Goal: Task Accomplishment & Management: Manage account settings

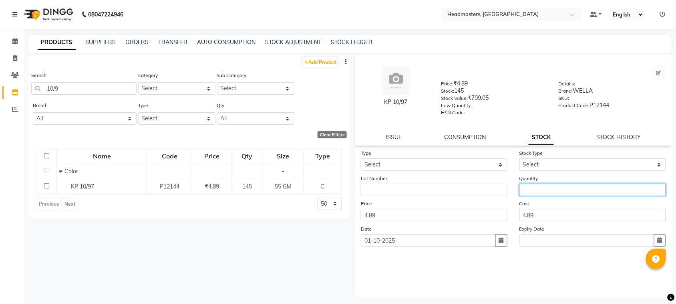
click at [545, 191] on input "number" at bounding box center [592, 189] width 147 height 12
type input "330"
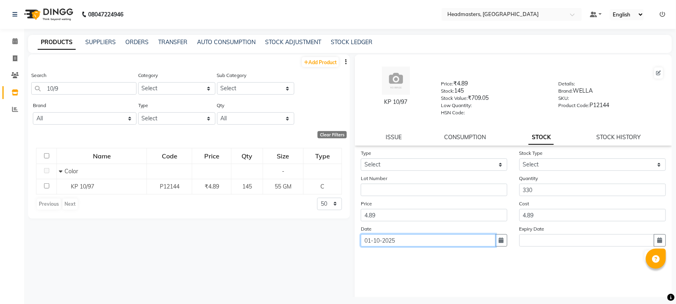
drag, startPoint x: 435, startPoint y: 238, endPoint x: 261, endPoint y: 232, distance: 174.7
click at [262, 235] on div "Add Product Search 10/9 Category Select Hair Skin Makeup Personal Care Applianc…" at bounding box center [350, 175] width 644 height 242
type input "[DATE]"
click at [645, 250] on button "Submit" at bounding box center [655, 255] width 20 height 11
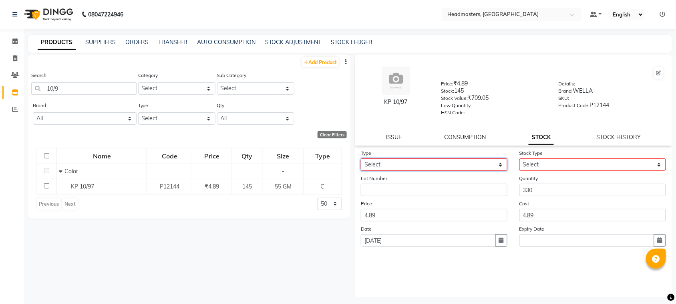
click at [417, 160] on select "Select In" at bounding box center [434, 164] width 147 height 12
select select "in"
click at [361, 158] on select "Select In" at bounding box center [434, 164] width 147 height 12
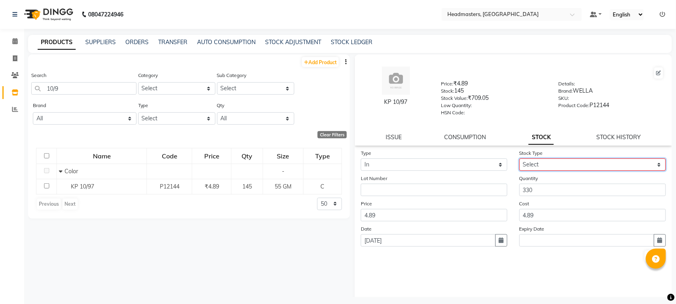
click at [544, 163] on select "Select New Stock Adjustment Return Other" at bounding box center [592, 164] width 147 height 12
select select "new stock"
click at [519, 158] on select "Select New Stock Adjustment Return Other" at bounding box center [592, 164] width 147 height 12
click at [645, 251] on button "Submit" at bounding box center [655, 255] width 20 height 11
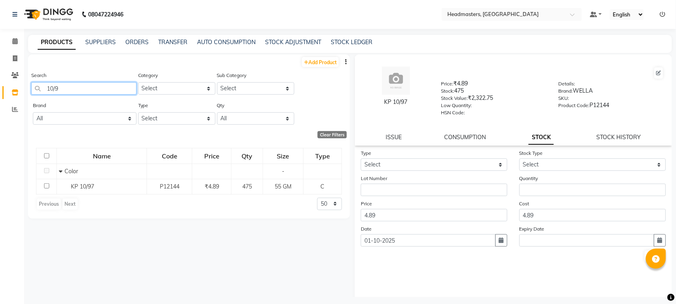
drag, startPoint x: 63, startPoint y: 89, endPoint x: 42, endPoint y: 92, distance: 21.4
click at [42, 92] on input "10/9" at bounding box center [83, 88] width 105 height 12
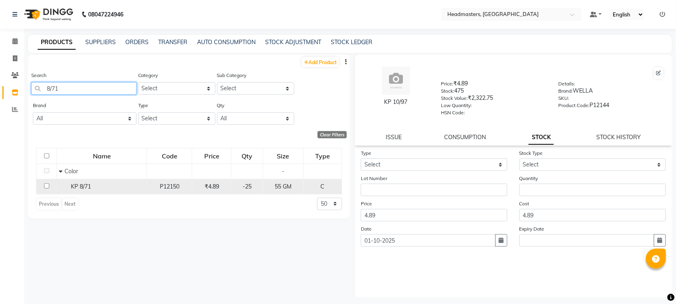
type input "8/71"
click at [72, 187] on span "KP 8/71" at bounding box center [81, 186] width 20 height 7
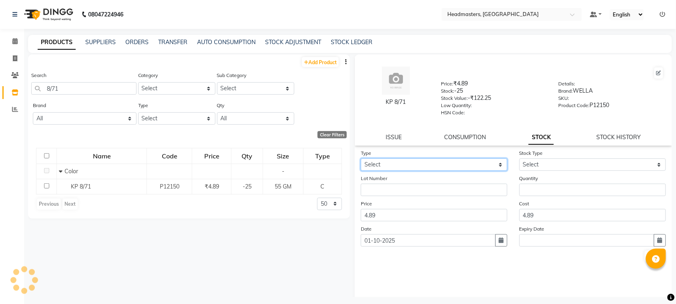
click at [396, 162] on select "Select In" at bounding box center [434, 164] width 147 height 12
select select "in"
click at [361, 158] on select "Select In" at bounding box center [434, 164] width 147 height 12
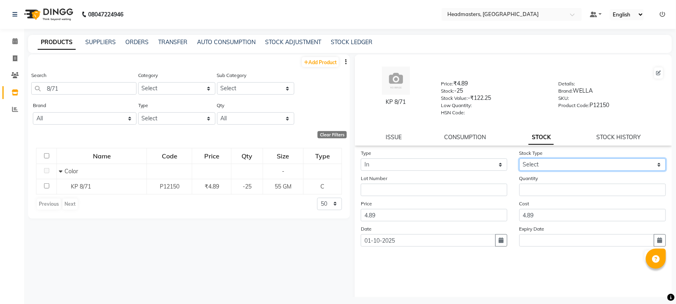
click at [583, 165] on select "Select New Stock Adjustment Return Other" at bounding box center [592, 164] width 147 height 12
select select "new stock"
click at [519, 158] on select "Select New Stock Adjustment Return Other" at bounding box center [592, 164] width 147 height 12
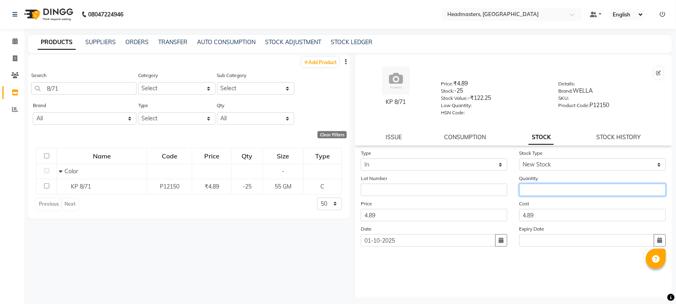
click at [557, 189] on input "number" at bounding box center [592, 189] width 147 height 12
type input "330"
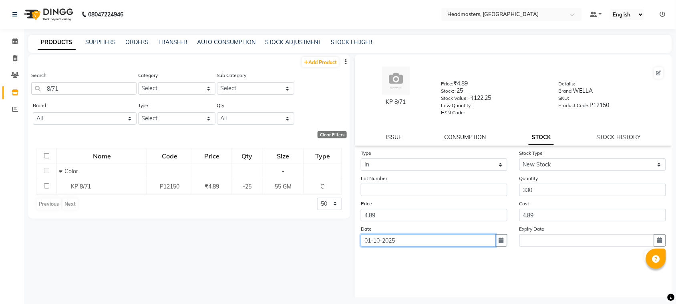
click at [439, 239] on input "01-10-2025" at bounding box center [428, 240] width 135 height 12
select select "10"
select select "2025"
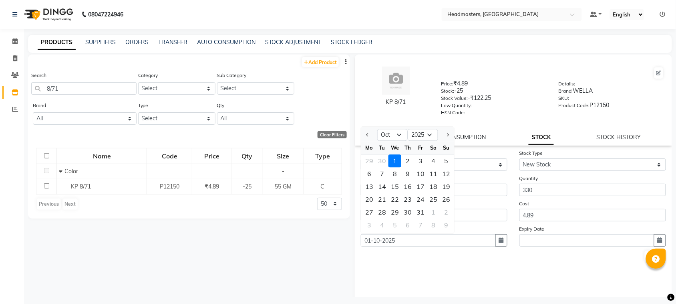
click at [459, 251] on form "Type Select In Stock Type Select New Stock Adjustment Return Other Lot Number Q…" at bounding box center [513, 206] width 305 height 114
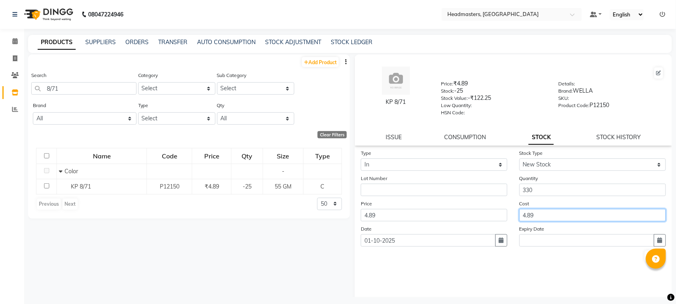
click at [571, 215] on input "4.89" at bounding box center [592, 215] width 147 height 12
type input "[DATE]"
click at [654, 234] on button "button" at bounding box center [660, 240] width 12 height 12
select select "10"
select select "2025"
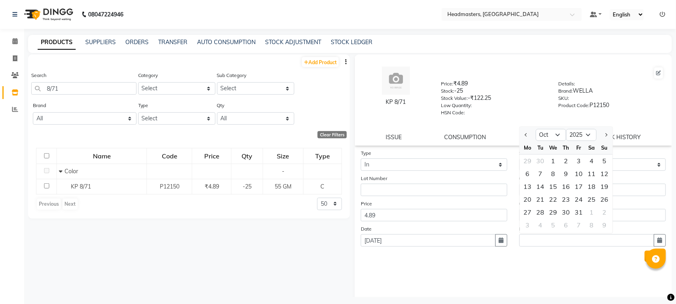
click at [645, 250] on button "Submit" at bounding box center [655, 255] width 20 height 11
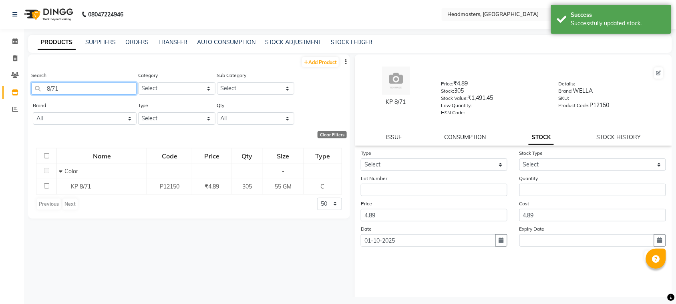
drag, startPoint x: 85, startPoint y: 87, endPoint x: 0, endPoint y: 87, distance: 85.3
click at [0, 87] on app-home "08047224946 Select Location × Headmasters, [GEOGRAPHIC_DATA] Default Panel My P…" at bounding box center [338, 154] width 676 height 309
type input "6/77"
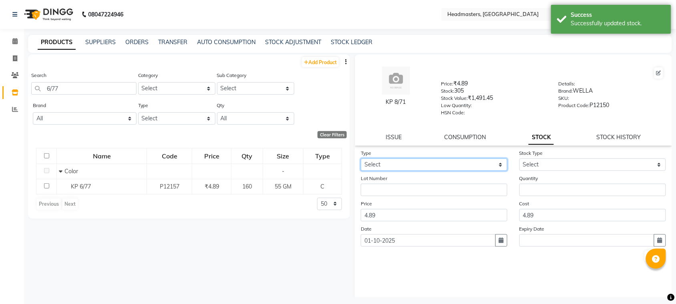
click at [387, 159] on select "Select In" at bounding box center [434, 164] width 147 height 12
select select "in"
click at [361, 158] on select "Select In" at bounding box center [434, 164] width 147 height 12
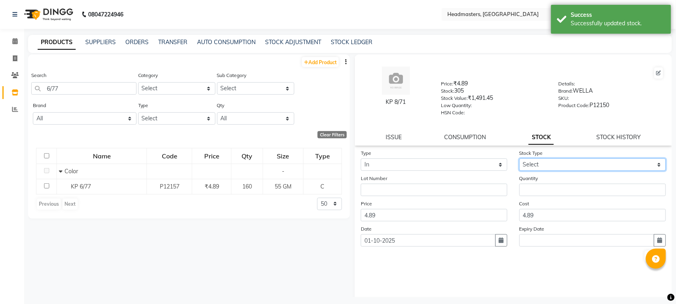
click at [537, 168] on select "Select New Stock Adjustment Return Other" at bounding box center [592, 164] width 147 height 12
select select "new stock"
click at [519, 158] on select "Select New Stock Adjustment Return Other" at bounding box center [592, 164] width 147 height 12
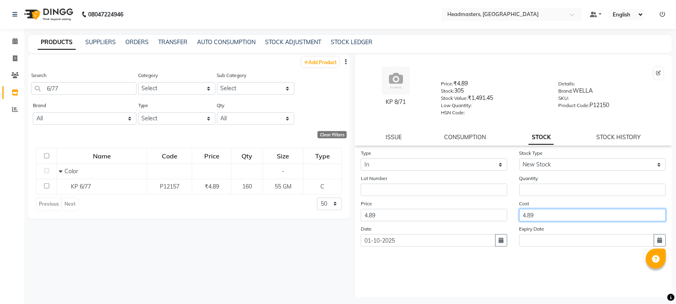
click at [537, 213] on input "4.89" at bounding box center [592, 215] width 147 height 12
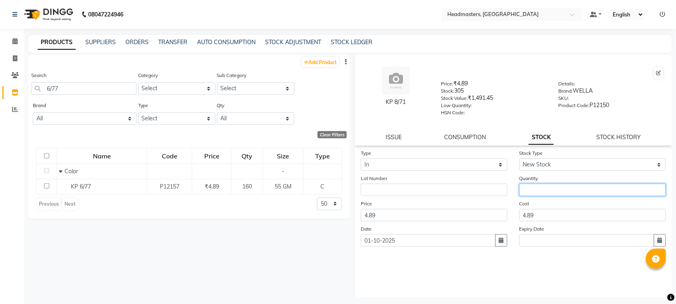
click at [536, 187] on input "number" at bounding box center [592, 189] width 147 height 12
type input "275"
type input "[DATE]"
click at [645, 250] on button "Submit" at bounding box center [655, 255] width 20 height 11
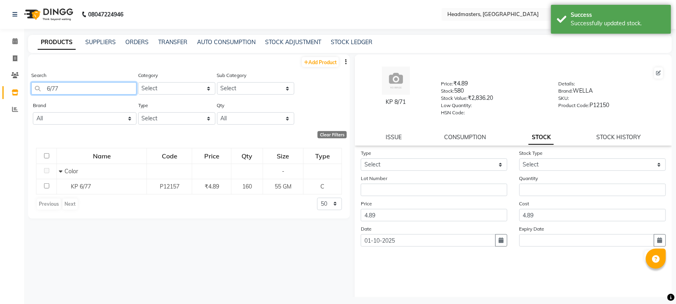
drag, startPoint x: 68, startPoint y: 88, endPoint x: 0, endPoint y: 87, distance: 68.1
click at [0, 88] on app-home "08047224946 Select Location × Headmasters, [GEOGRAPHIC_DATA] Default Panel My P…" at bounding box center [338, 154] width 676 height 309
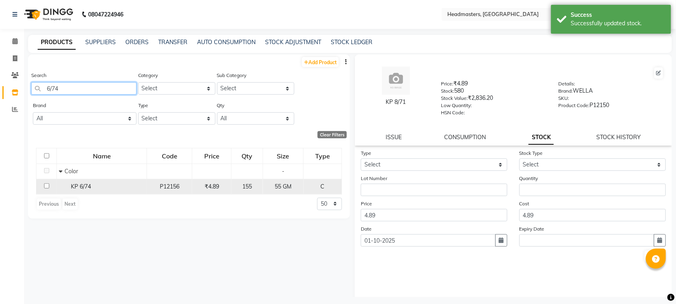
type input "6/74"
click at [106, 191] on td "KP 6/74" at bounding box center [102, 186] width 90 height 15
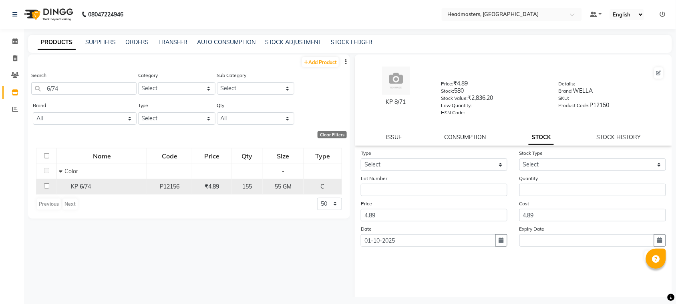
click at [121, 183] on div "KP 6/74" at bounding box center [102, 186] width 86 height 8
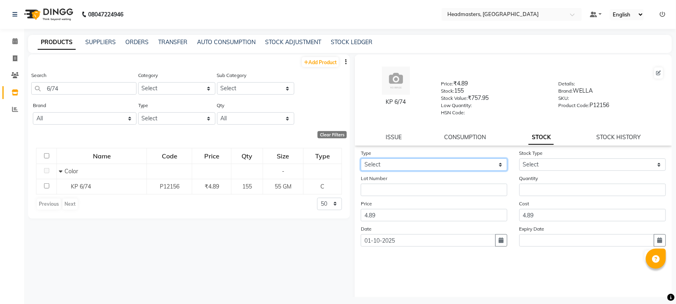
click at [376, 158] on select "Select In" at bounding box center [434, 164] width 147 height 12
select select "in"
click at [361, 158] on select "Select In" at bounding box center [434, 164] width 147 height 12
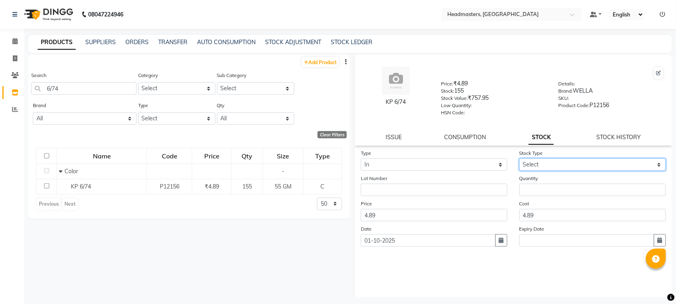
click at [531, 161] on select "Select New Stock Adjustment Return Other" at bounding box center [592, 164] width 147 height 12
select select "new stock"
click at [519, 158] on select "Select New Stock Adjustment Return Other" at bounding box center [592, 164] width 147 height 12
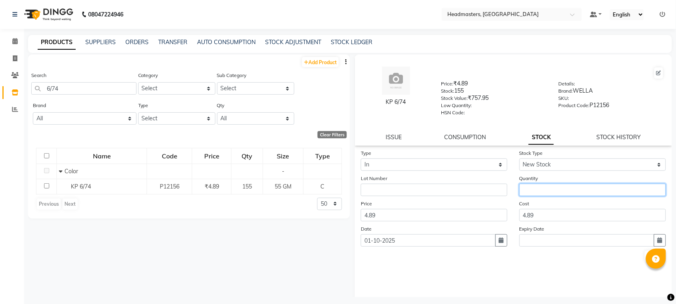
click at [521, 191] on input "number" at bounding box center [592, 189] width 147 height 12
type input "330"
type input "[DATE]"
click at [654, 234] on button "button" at bounding box center [660, 240] width 12 height 12
select select "10"
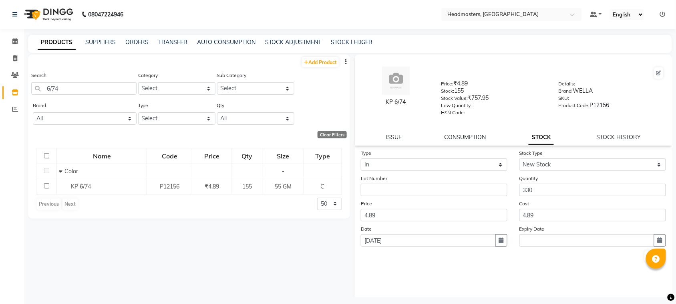
select select "2025"
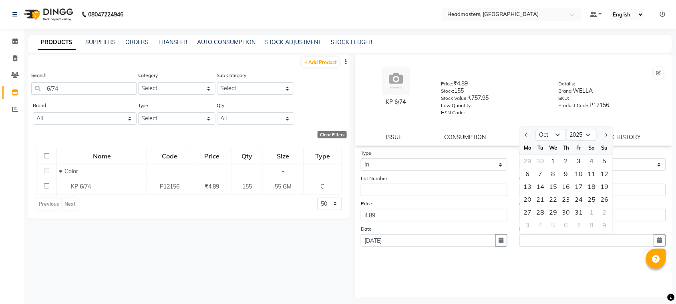
click at [648, 253] on div at bounding box center [656, 258] width 20 height 20
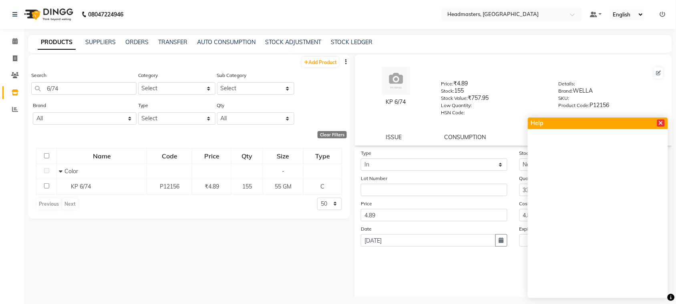
click at [658, 121] on span at bounding box center [661, 122] width 8 height 7
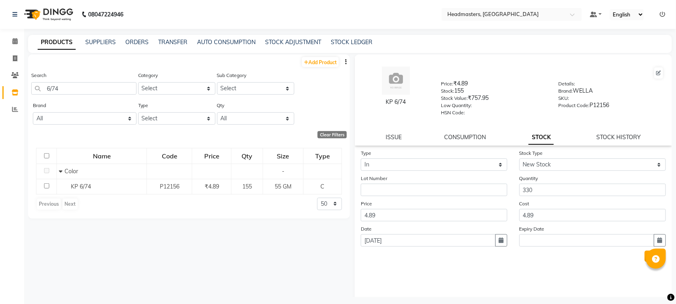
click at [645, 256] on button "Submit" at bounding box center [655, 255] width 20 height 11
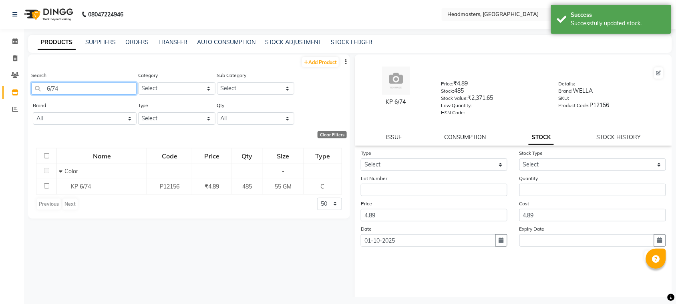
drag, startPoint x: 75, startPoint y: 92, endPoint x: 0, endPoint y: 82, distance: 76.0
click at [0, 82] on app-home "08047224946 Select Location × Headmasters, [GEOGRAPHIC_DATA] Default Panel My P…" at bounding box center [338, 154] width 676 height 309
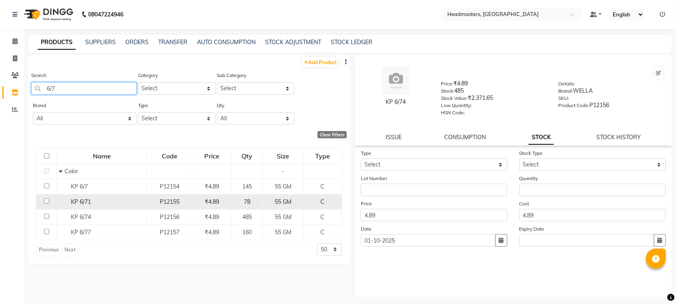
type input "6/7"
click at [88, 197] on div "KP 6/71" at bounding box center [102, 201] width 86 height 8
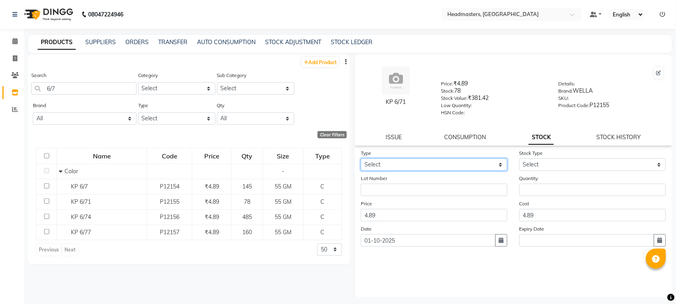
click at [435, 159] on select "Select In" at bounding box center [434, 164] width 147 height 12
select select "in"
click at [361, 158] on select "Select In" at bounding box center [434, 164] width 147 height 12
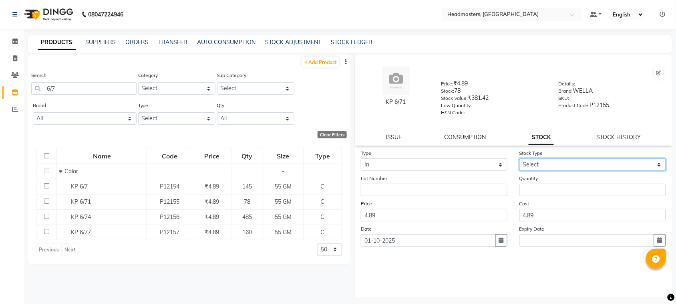
click at [543, 163] on select "Select New Stock Adjustment Return Other" at bounding box center [592, 164] width 147 height 12
select select "new stock"
click at [519, 158] on select "Select New Stock Adjustment Return Other" at bounding box center [592, 164] width 147 height 12
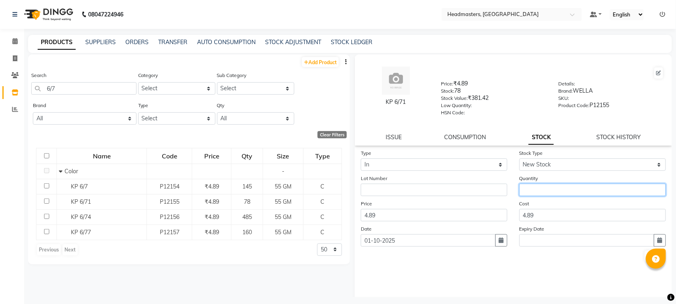
click at [545, 186] on input "number" at bounding box center [592, 189] width 147 height 12
type input "330"
type input "[DATE]"
click at [645, 250] on button "Submit" at bounding box center [655, 255] width 20 height 11
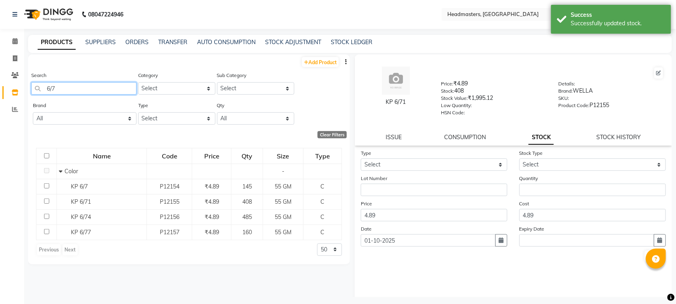
drag, startPoint x: 112, startPoint y: 91, endPoint x: 0, endPoint y: 82, distance: 112.4
click at [0, 82] on app-home "08047224946 Select Location × Headmasters, [GEOGRAPHIC_DATA] Default Panel My P…" at bounding box center [338, 154] width 676 height 309
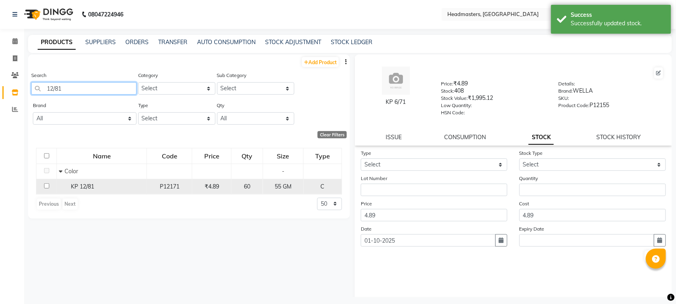
type input "12/81"
click at [87, 193] on td "KP 12/81" at bounding box center [102, 186] width 90 height 15
click at [123, 188] on div "KP 12/81" at bounding box center [102, 186] width 86 height 8
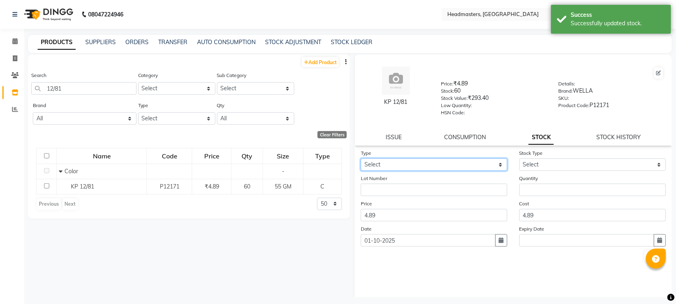
drag, startPoint x: 375, startPoint y: 159, endPoint x: 375, endPoint y: 167, distance: 8.0
click at [375, 159] on select "Select In" at bounding box center [434, 164] width 147 height 12
select select "in"
click at [361, 158] on select "Select In" at bounding box center [434, 164] width 147 height 12
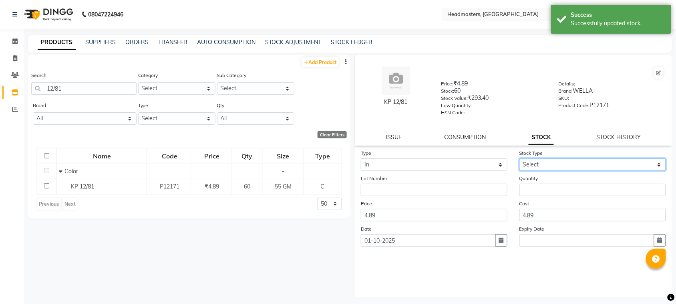
drag, startPoint x: 550, startPoint y: 159, endPoint x: 547, endPoint y: 168, distance: 9.9
click at [549, 159] on select "Select New Stock Adjustment Return Other" at bounding box center [592, 164] width 147 height 12
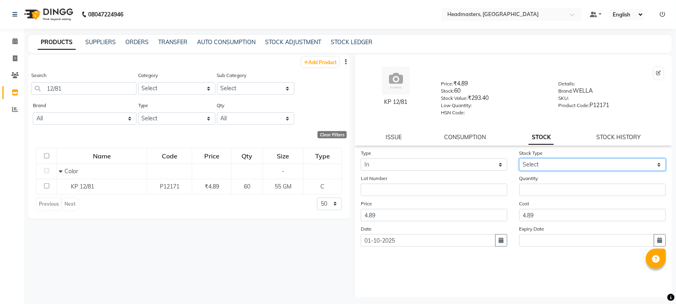
select select "new stock"
click at [519, 158] on select "Select New Stock Adjustment Return Other" at bounding box center [592, 164] width 147 height 12
click at [543, 197] on form "Type Select In Stock Type Select New Stock Adjustment Return Other Lot Number Q…" at bounding box center [513, 206] width 305 height 114
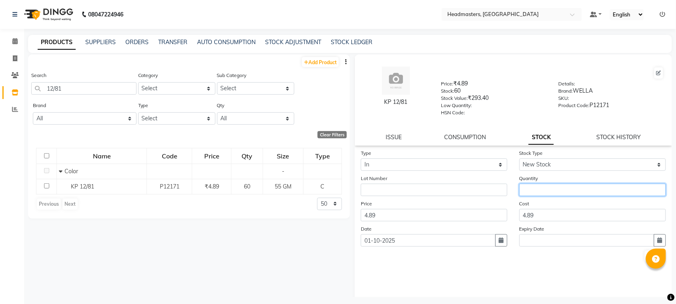
click at [543, 191] on input "number" at bounding box center [592, 189] width 147 height 12
type input "330"
type input "[DATE]"
click at [645, 250] on button "Submit" at bounding box center [655, 255] width 20 height 11
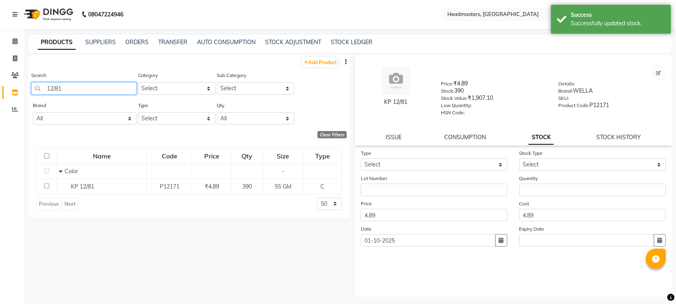
drag, startPoint x: 68, startPoint y: 87, endPoint x: 49, endPoint y: 91, distance: 19.6
click at [49, 91] on input "12/81" at bounding box center [83, 88] width 105 height 12
type input "1"
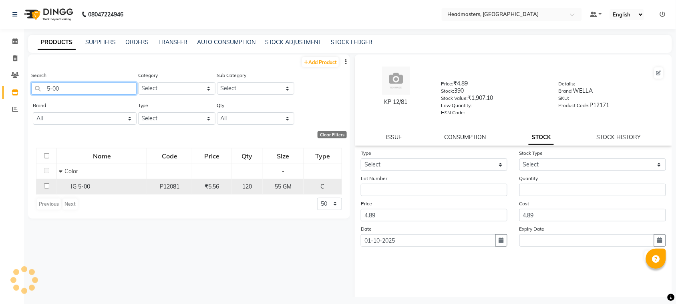
type input "5-00"
click at [107, 181] on td "IG 5-00" at bounding box center [102, 186] width 90 height 15
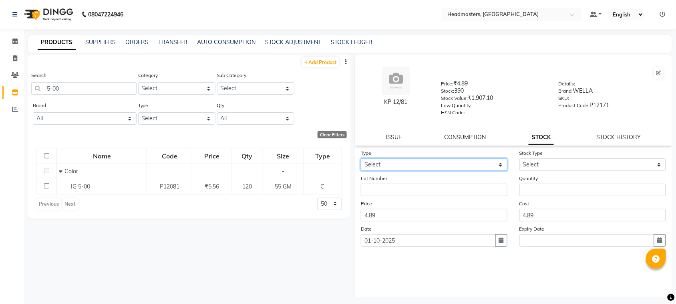
click at [409, 161] on select "Select In" at bounding box center [434, 164] width 147 height 12
select select "in"
click at [361, 158] on select "Select In" at bounding box center [434, 164] width 147 height 12
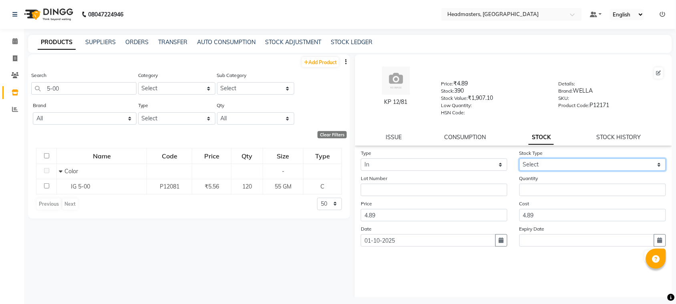
click at [535, 159] on select "Select New Stock Adjustment Return Other" at bounding box center [592, 164] width 147 height 12
select select "new stock"
click at [519, 158] on select "Select New Stock Adjustment Return Other" at bounding box center [592, 164] width 147 height 12
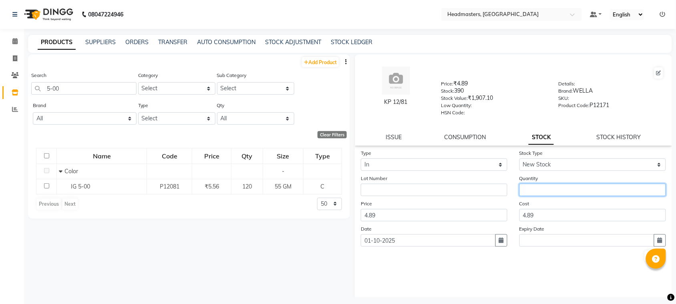
click at [547, 185] on input "number" at bounding box center [592, 189] width 147 height 12
type input "330"
type input "[DATE]"
click at [645, 250] on button "Submit" at bounding box center [655, 255] width 20 height 11
drag, startPoint x: 83, startPoint y: 95, endPoint x: 78, endPoint y: 91, distance: 6.1
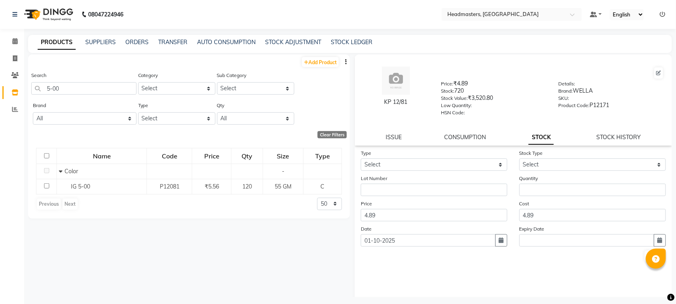
click at [78, 91] on div "Search 5-00" at bounding box center [83, 86] width 105 height 30
drag, startPoint x: 78, startPoint y: 91, endPoint x: 0, endPoint y: 84, distance: 78.4
click at [0, 84] on app-home "08047224946 Select Location × Headmasters, [GEOGRAPHIC_DATA] Default Panel My P…" at bounding box center [338, 154] width 676 height 309
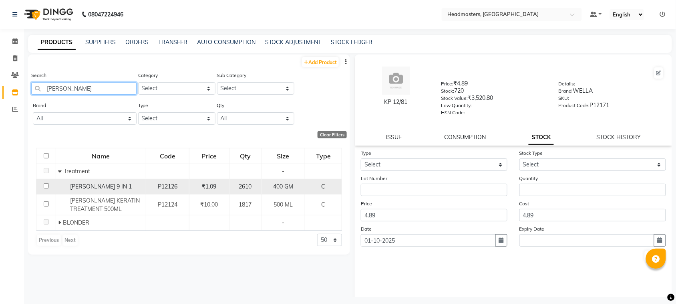
type input "[PERSON_NAME]"
click at [49, 186] on td at bounding box center [46, 186] width 20 height 15
click at [185, 185] on div "P12126" at bounding box center [167, 186] width 36 height 8
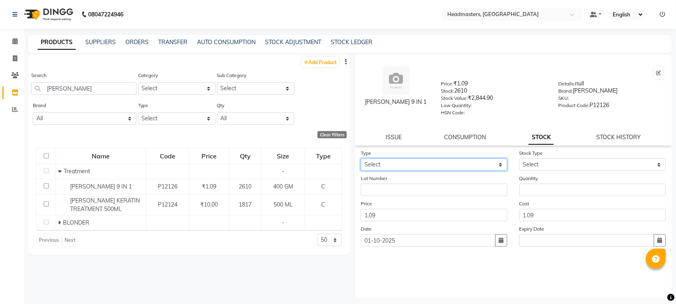
click at [421, 158] on select "Select In" at bounding box center [434, 164] width 147 height 12
select select "in"
click at [361, 158] on select "Select In" at bounding box center [434, 164] width 147 height 12
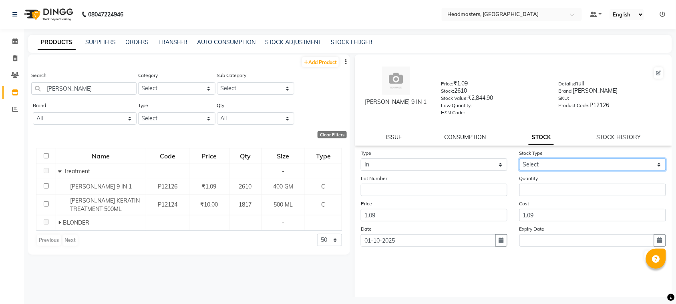
click at [543, 163] on select "Select New Stock Adjustment Return Other" at bounding box center [592, 164] width 147 height 12
select select "new stock"
click at [519, 158] on select "Select New Stock Adjustment Return Other" at bounding box center [592, 164] width 147 height 12
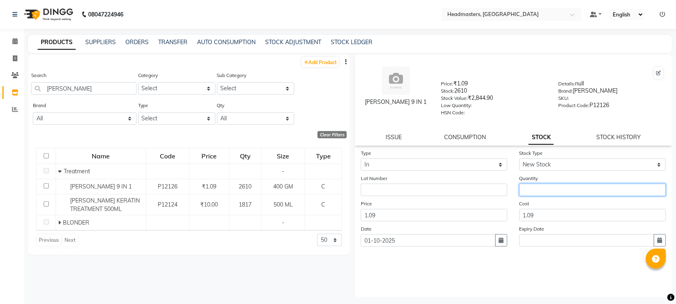
click at [583, 191] on input "number" at bounding box center [592, 189] width 147 height 12
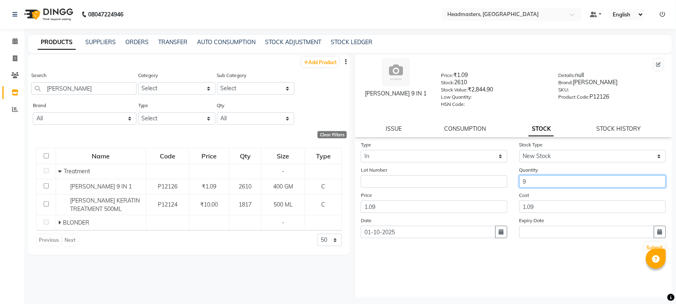
scroll to position [10, 0]
type input "9"
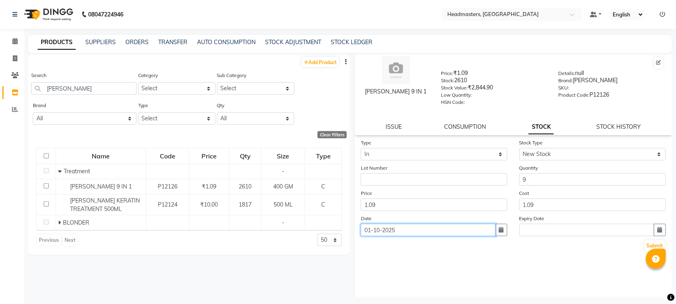
click at [468, 223] on input "01-10-2025" at bounding box center [428, 229] width 135 height 12
select select "10"
select select "2025"
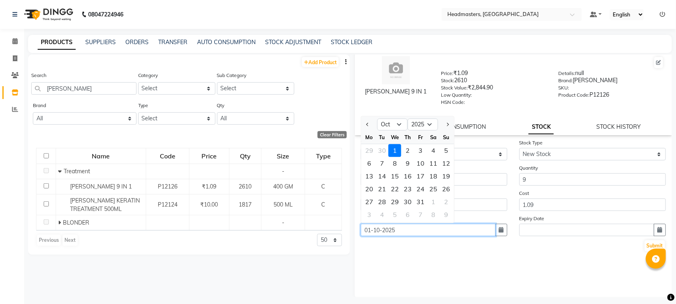
drag, startPoint x: 470, startPoint y: 230, endPoint x: 346, endPoint y: 227, distance: 123.4
click at [346, 227] on div "Add Product Search [PERSON_NAME] Category Select Hair Skin Makeup Personal Care…" at bounding box center [350, 175] width 644 height 242
type input "27-09-2025"
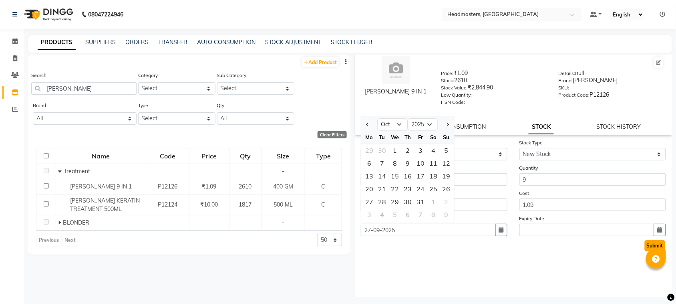
click at [645, 245] on button "Submit" at bounding box center [655, 245] width 20 height 11
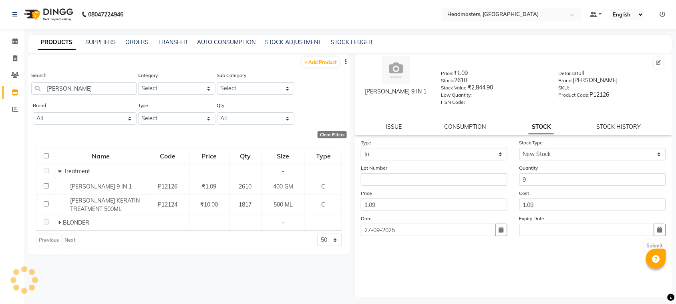
scroll to position [0, 0]
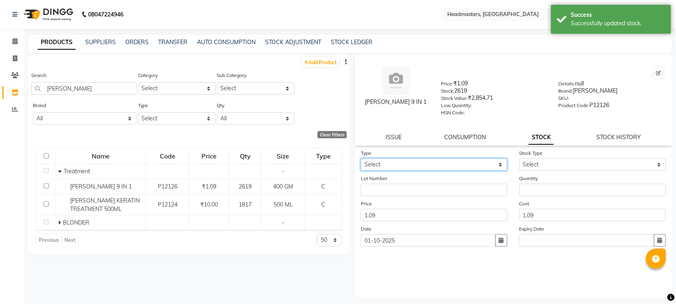
click at [450, 159] on select "Select In" at bounding box center [434, 164] width 147 height 12
select select "in"
click at [361, 158] on select "Select In" at bounding box center [434, 164] width 147 height 12
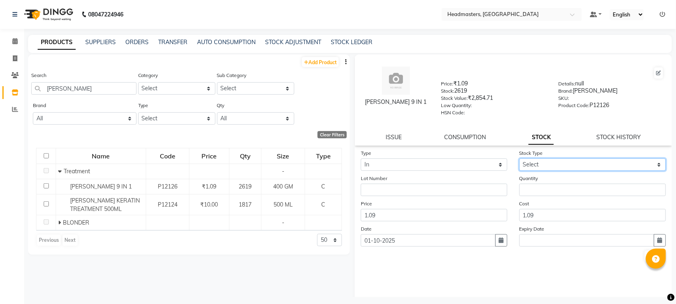
click at [547, 159] on select "Select New Stock Adjustment Return Other" at bounding box center [592, 164] width 147 height 12
select select "new stock"
click at [519, 158] on select "Select New Stock Adjustment Return Other" at bounding box center [592, 164] width 147 height 12
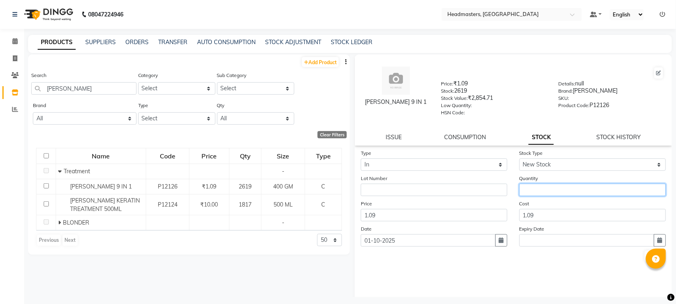
click at [538, 184] on input "number" at bounding box center [592, 189] width 147 height 12
type input "3600"
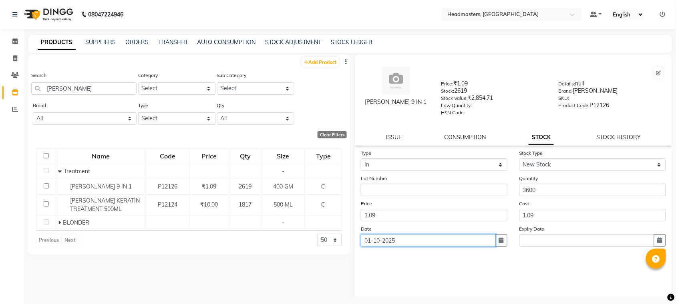
click at [406, 241] on input "01-10-2025" at bounding box center [428, 240] width 135 height 12
select select "10"
select select "2025"
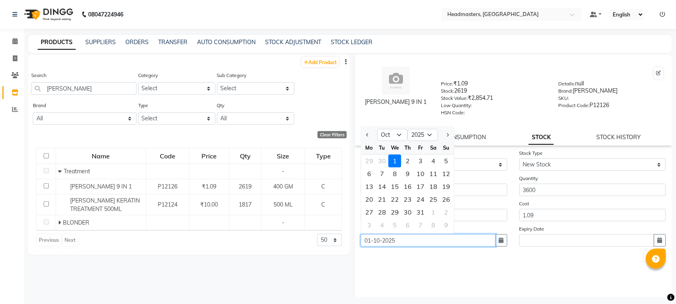
drag, startPoint x: 404, startPoint y: 235, endPoint x: 332, endPoint y: 243, distance: 72.5
click at [332, 243] on div "Add Product Search [PERSON_NAME] Category Select Hair Skin Makeup Personal Care…" at bounding box center [350, 175] width 644 height 242
type input "27-09-2025"
click at [645, 251] on button "Submit" at bounding box center [655, 255] width 20 height 11
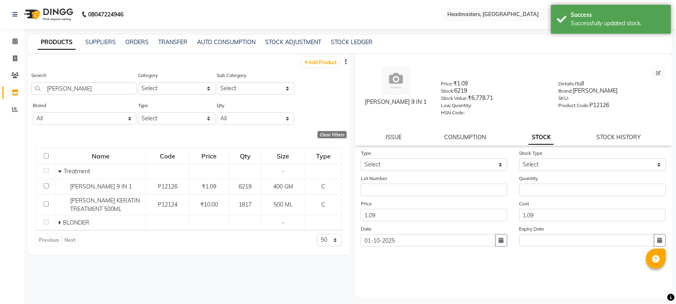
click at [99, 46] on div "SUPPLIERS" at bounding box center [100, 42] width 30 height 8
drag, startPoint x: 69, startPoint y: 92, endPoint x: 2, endPoint y: 107, distance: 68.9
click at [2, 107] on app-home "08047224946 Select Location × Headmasters, [GEOGRAPHIC_DATA] Default Panel My P…" at bounding box center [338, 154] width 676 height 309
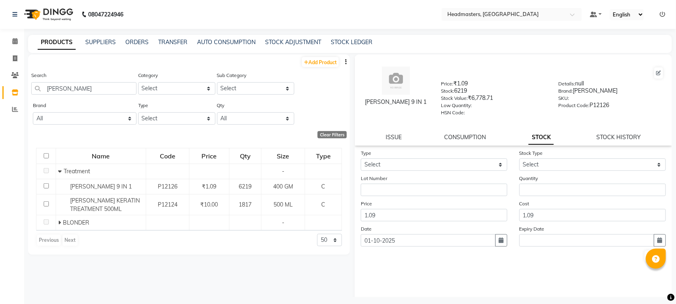
click at [307, 56] on div "Add Product" at bounding box center [189, 60] width 322 height 13
click at [308, 67] on div "Add Product" at bounding box center [189, 60] width 322 height 13
click at [308, 65] on link "Add Product" at bounding box center [320, 62] width 37 height 10
select select "true"
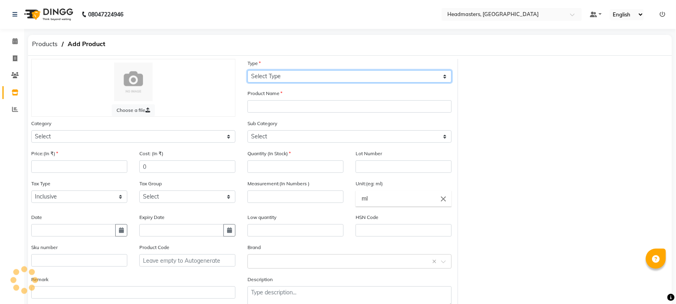
drag, startPoint x: 274, startPoint y: 76, endPoint x: 275, endPoint y: 82, distance: 6.2
click at [274, 79] on select "Select Type Both Retail Consumable" at bounding box center [349, 76] width 204 height 12
select select "C"
click at [247, 70] on select "Select Type Both Retail Consumable" at bounding box center [349, 76] width 204 height 12
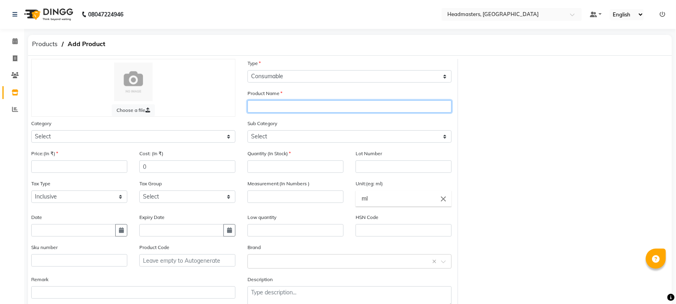
click at [286, 103] on input "text" at bounding box center [349, 106] width 204 height 12
type input "O3+ POWER MASK 2040"
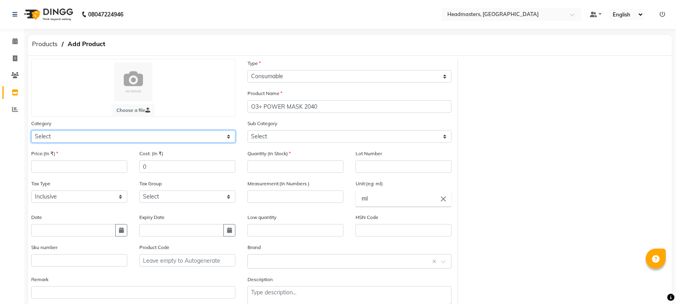
click at [145, 131] on select "Select Hair Skin Makeup Personal Care Appliances [PERSON_NAME] Waxing Disposabl…" at bounding box center [133, 136] width 204 height 12
select select "1099101150"
click at [31, 130] on select "Select Hair Skin Makeup Personal Care Appliances [PERSON_NAME] Waxing Disposabl…" at bounding box center [133, 136] width 204 height 12
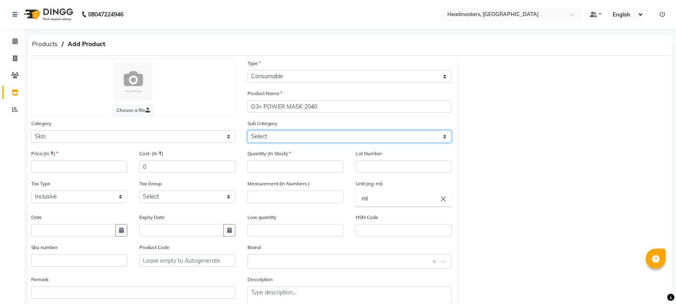
click at [253, 130] on select "Select Cleanser Facial Moisturiser Serum Toner Sun Care Masks Lip Care Eye Care…" at bounding box center [349, 136] width 204 height 12
select select "1099101186"
click at [247, 130] on select "Select Cleanser Facial Moisturiser Serum Toner Sun Care Masks Lip Care Eye Care…" at bounding box center [349, 136] width 204 height 12
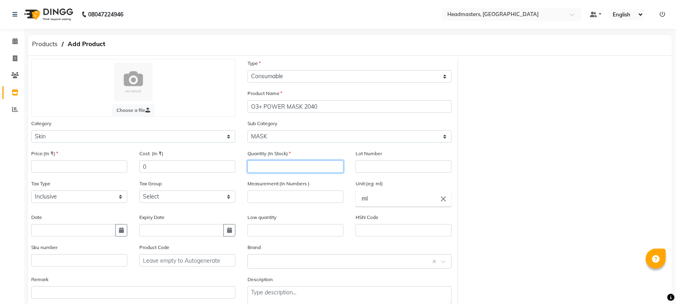
click at [270, 164] on input "number" at bounding box center [295, 166] width 96 height 12
click at [98, 166] on input "number" at bounding box center [79, 166] width 96 height 12
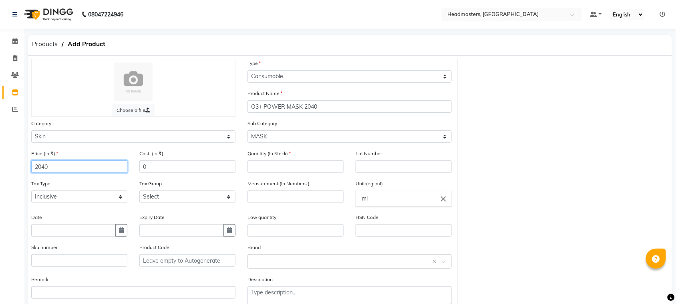
type input "2040"
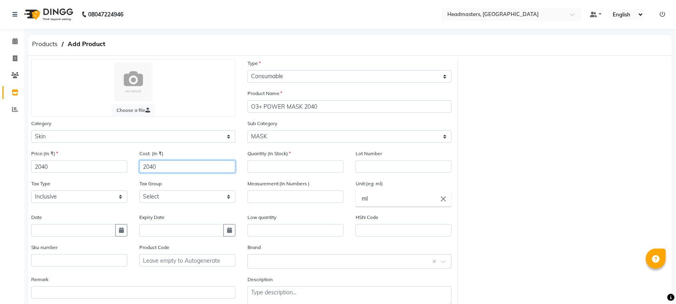
type input "2040"
click at [269, 169] on input "number" at bounding box center [295, 166] width 96 height 12
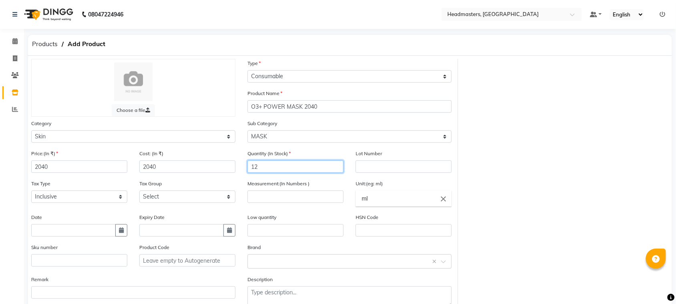
type input "12"
click at [269, 191] on input "number" at bounding box center [295, 196] width 96 height 12
type input "30"
drag, startPoint x: 404, startPoint y: 191, endPoint x: 364, endPoint y: 199, distance: 40.7
click at [356, 206] on ng-autocomplete "ml close ml" at bounding box center [404, 198] width 96 height 16
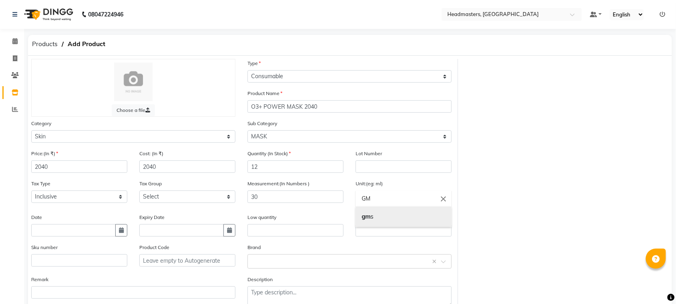
click at [379, 217] on link "gm s" at bounding box center [404, 216] width 96 height 20
type input "gms"
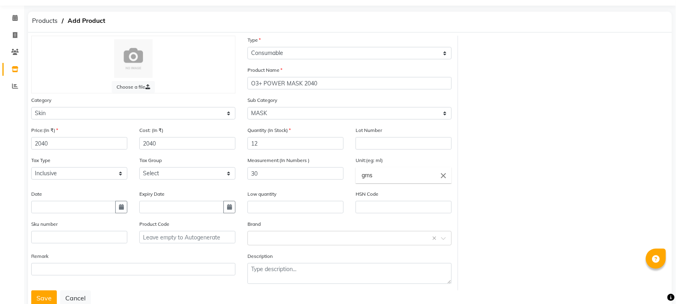
scroll to position [46, 0]
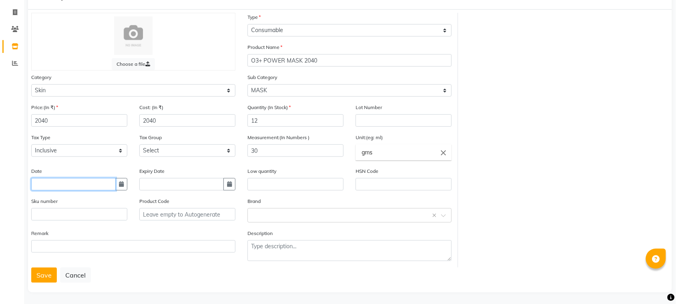
click at [60, 185] on input "text" at bounding box center [73, 184] width 84 height 12
select select "10"
select select "2025"
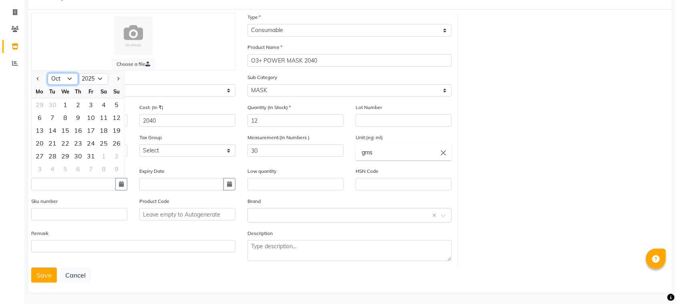
click at [61, 81] on select "Jan Feb Mar Apr May Jun [DATE] Aug Sep Oct Nov Dec" at bounding box center [63, 79] width 30 height 12
select select "9"
click at [48, 73] on select "Jan Feb Mar Apr May Jun [DATE] Aug Sep Oct Nov Dec" at bounding box center [63, 79] width 30 height 12
click at [101, 141] on div "27" at bounding box center [103, 143] width 13 height 13
type input "27-09-2025"
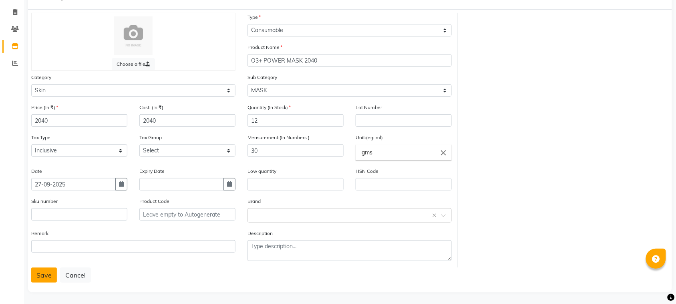
click at [43, 273] on button "Save" at bounding box center [44, 274] width 26 height 15
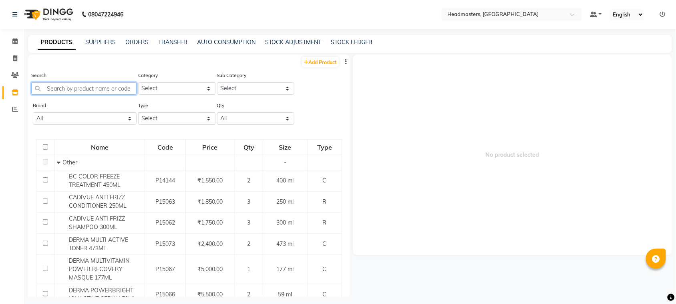
click at [73, 89] on input "text" at bounding box center [83, 88] width 105 height 12
click at [308, 58] on link "Add Product" at bounding box center [320, 62] width 37 height 10
select select "true"
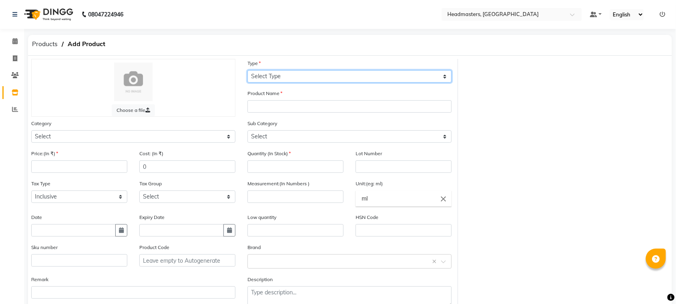
click at [268, 75] on select "Select Type Both Retail Consumable" at bounding box center [349, 76] width 204 height 12
select select "C"
click at [247, 70] on select "Select Type Both Retail Consumable" at bounding box center [349, 76] width 204 height 12
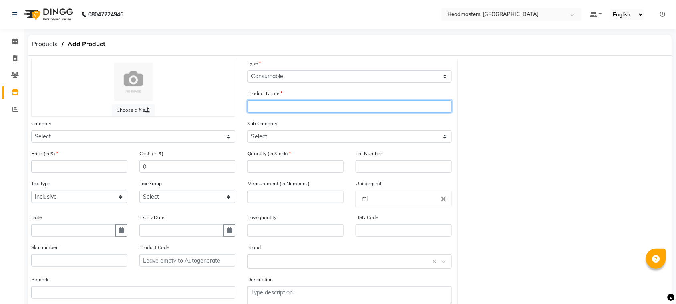
click at [260, 107] on input "text" at bounding box center [349, 106] width 204 height 12
type input "O3+ POWER MASK GEL 2040"
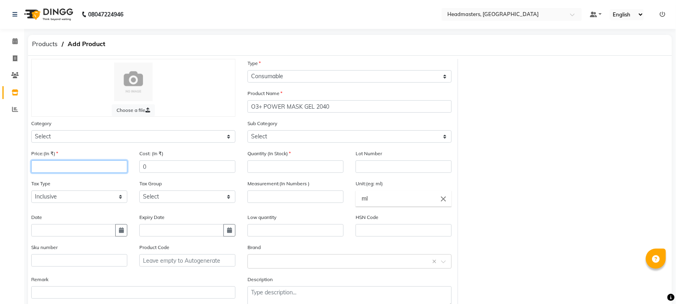
click at [103, 160] on input "number" at bounding box center [79, 166] width 96 height 12
type input "2040"
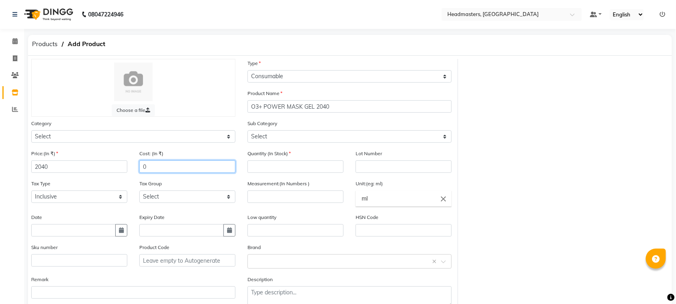
drag, startPoint x: 179, startPoint y: 169, endPoint x: 131, endPoint y: 171, distance: 48.1
click at [131, 171] on div "Price:(In ₹) 2040 Cost: (In ₹) 0" at bounding box center [133, 164] width 216 height 30
type input "2040"
click at [260, 168] on input "number" at bounding box center [295, 166] width 96 height 12
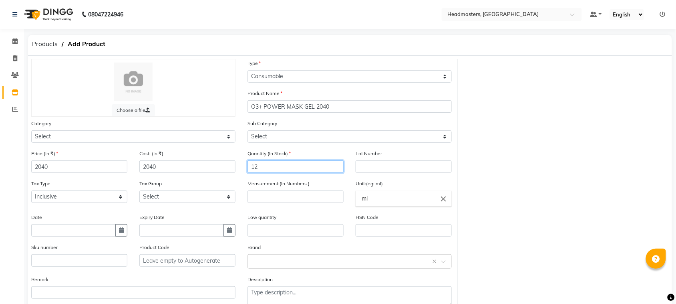
type input "12"
click at [63, 224] on input "text" at bounding box center [73, 230] width 84 height 12
select select "10"
select select "2025"
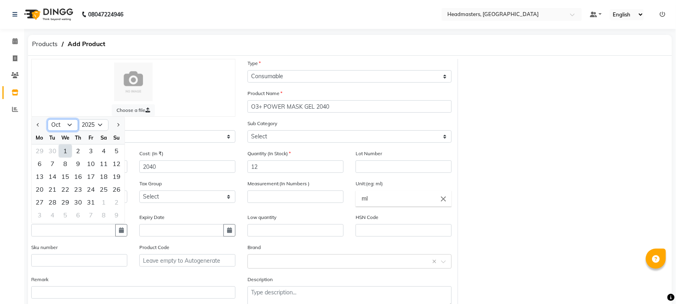
drag, startPoint x: 64, startPoint y: 122, endPoint x: 66, endPoint y: 127, distance: 5.4
click at [64, 122] on select "Jan Feb Mar Apr May Jun [DATE] Aug Sep Oct Nov Dec" at bounding box center [63, 125] width 30 height 12
select select "9"
click at [48, 119] on select "Jan Feb Mar Apr May Jun [DATE] Aug Sep Oct Nov Dec" at bounding box center [63, 125] width 30 height 12
drag, startPoint x: 115, startPoint y: 175, endPoint x: 105, endPoint y: 191, distance: 19.0
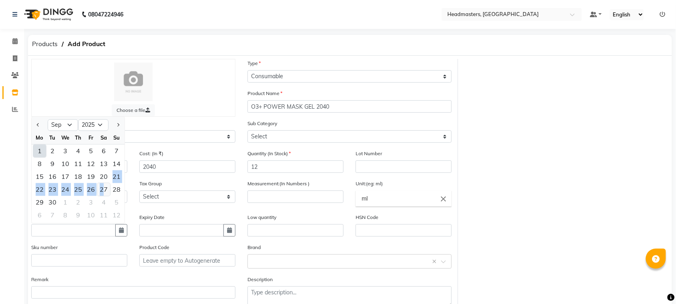
click at [105, 191] on ngb-datepicker-month "Mo Tu We Th Fr Sa Su 1 2 3 4 5 6 7 8 9 10 11 12 13 14 15 16 17 18 19 20 21 22 2…" at bounding box center [78, 177] width 93 height 92
click at [105, 191] on div "27" at bounding box center [103, 189] width 13 height 13
type input "27-09-2025"
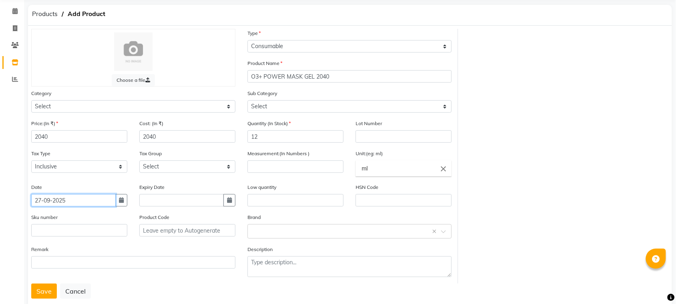
scroll to position [46, 0]
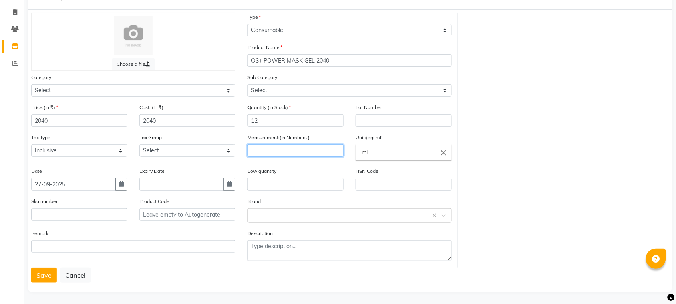
click at [306, 146] on input "number" at bounding box center [295, 150] width 96 height 12
type input "120"
click at [50, 271] on button "Save" at bounding box center [44, 274] width 26 height 15
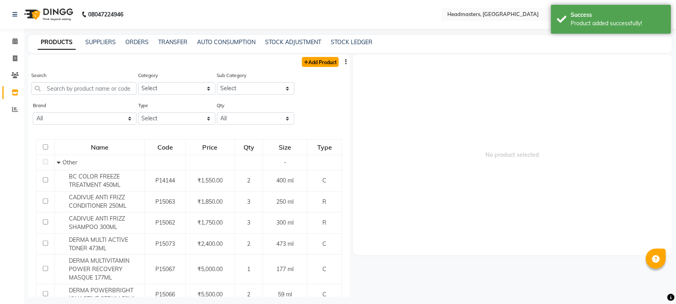
click at [304, 60] on link "Add Product" at bounding box center [320, 62] width 37 height 10
select select "true"
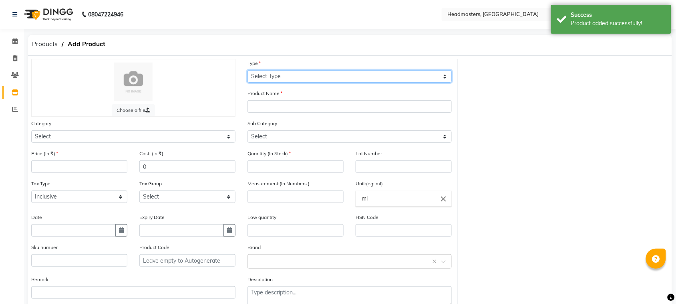
click at [287, 75] on select "Select Type Both Retail Consumable" at bounding box center [349, 76] width 204 height 12
select select "C"
click at [247, 70] on select "Select Type Both Retail Consumable" at bounding box center [349, 76] width 204 height 12
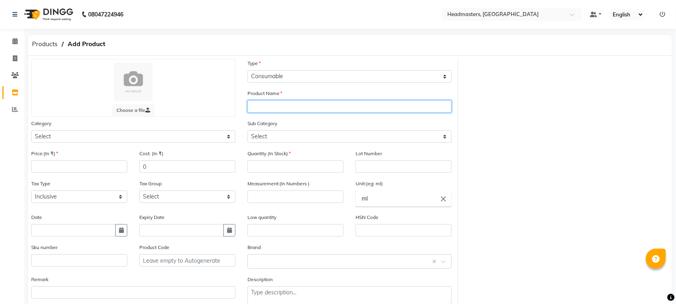
click at [272, 105] on input "text" at bounding box center [349, 106] width 204 height 12
type input "O3+ POWER MASK 2050"
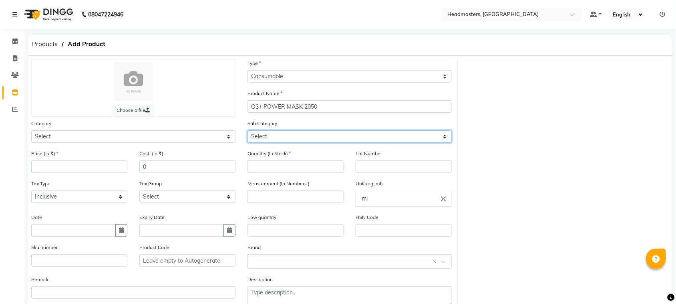
click at [303, 139] on select "Select" at bounding box center [349, 136] width 204 height 12
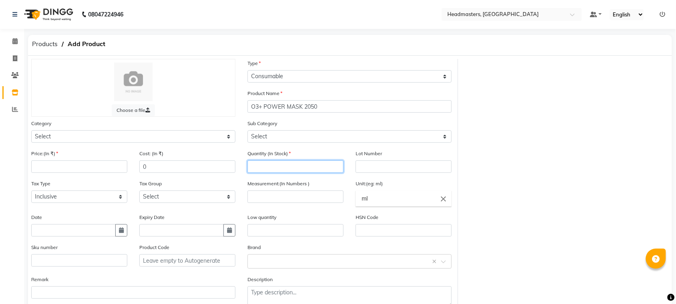
click at [284, 171] on input "number" at bounding box center [295, 166] width 96 height 12
type input "12"
click at [269, 201] on input "number" at bounding box center [295, 196] width 96 height 12
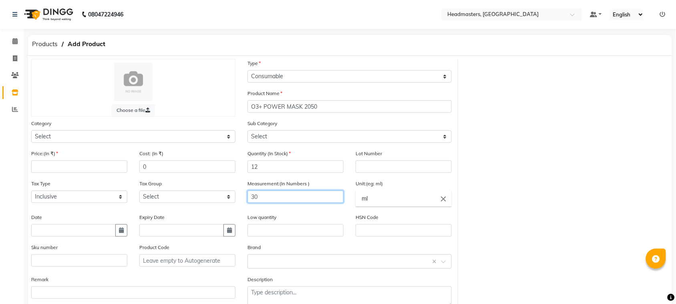
scroll to position [46, 0]
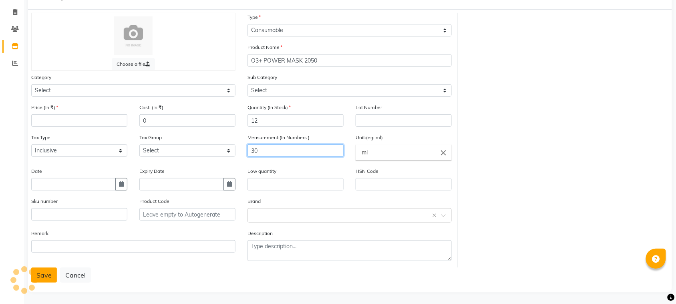
type input "30"
click at [37, 274] on button "Save" at bounding box center [44, 274] width 26 height 15
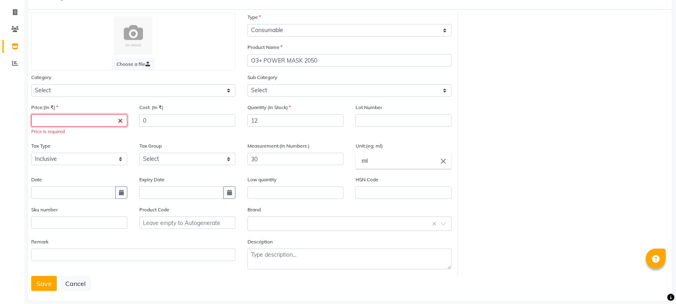
click at [101, 125] on input "number" at bounding box center [79, 120] width 96 height 12
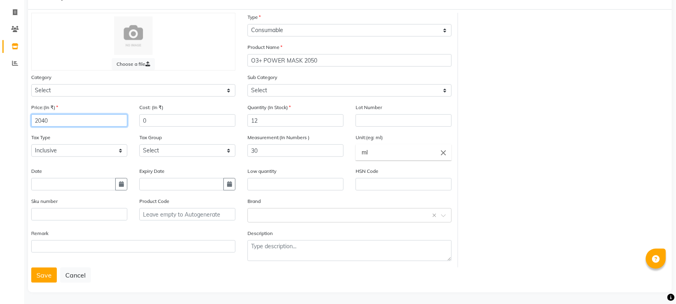
type input "2040"
drag, startPoint x: 378, startPoint y: 152, endPoint x: 305, endPoint y: 157, distance: 73.0
click at [356, 157] on ng-autocomplete "ml close ml" at bounding box center [404, 152] width 96 height 16
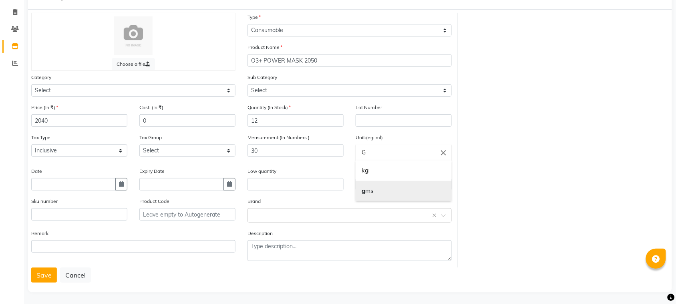
click at [376, 187] on link "g ms" at bounding box center [404, 191] width 96 height 20
type input "gms"
click at [42, 272] on button "Save" at bounding box center [44, 274] width 26 height 15
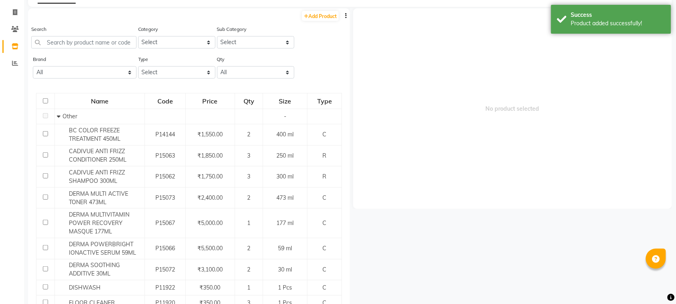
scroll to position [5, 0]
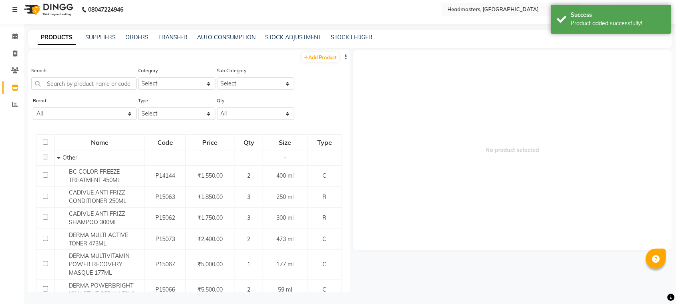
click at [304, 20] on nav "08047224946 Select Location × Headmasters, [GEOGRAPHIC_DATA] Default Panel My P…" at bounding box center [338, 9] width 676 height 29
click at [303, 53] on div "Add Product" at bounding box center [189, 56] width 322 height 13
click at [305, 56] on link "Add Product" at bounding box center [320, 57] width 37 height 10
select select "true"
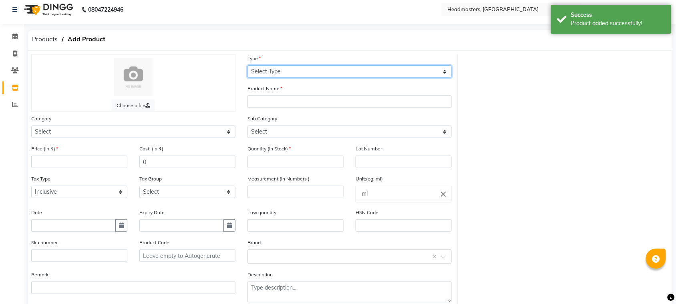
click at [269, 72] on select "Select Type Both Retail Consumable" at bounding box center [349, 71] width 204 height 12
select select "C"
click at [247, 65] on select "Select Type Both Retail Consumable" at bounding box center [349, 71] width 204 height 12
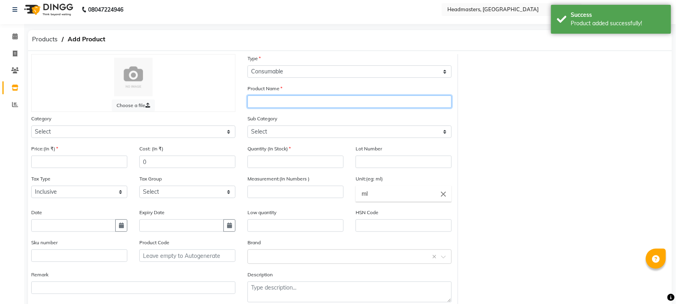
click at [268, 97] on input "text" at bounding box center [349, 101] width 204 height 12
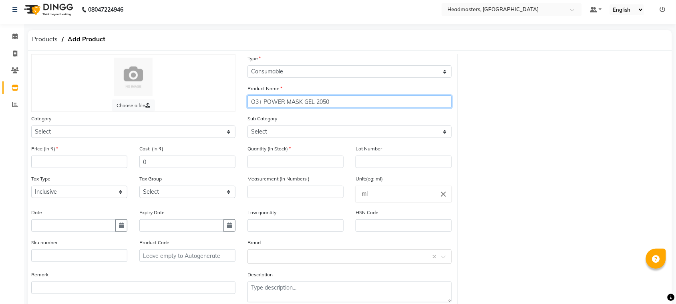
type input "O3+ POWER MASK GEL 2050"
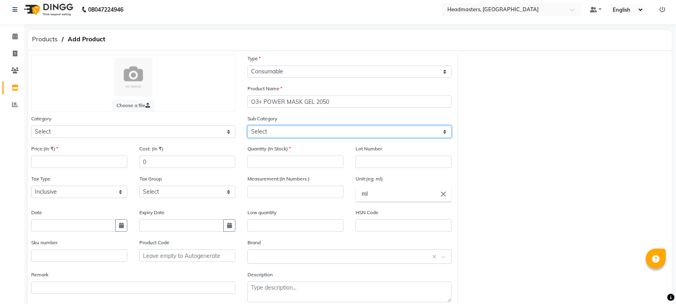
click at [286, 135] on select "Select" at bounding box center [349, 131] width 204 height 12
click at [272, 167] on div "Quantity (In Stock)" at bounding box center [295, 159] width 108 height 30
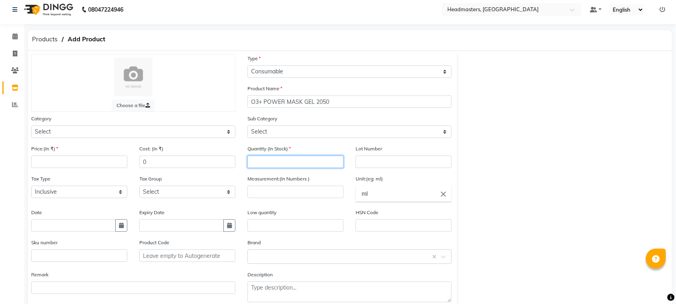
click at [271, 166] on input "number" at bounding box center [295, 161] width 96 height 12
type input "12"
click at [70, 155] on input "number" at bounding box center [79, 161] width 96 height 12
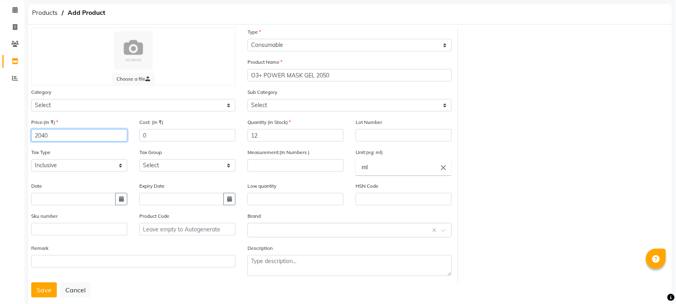
scroll to position [46, 0]
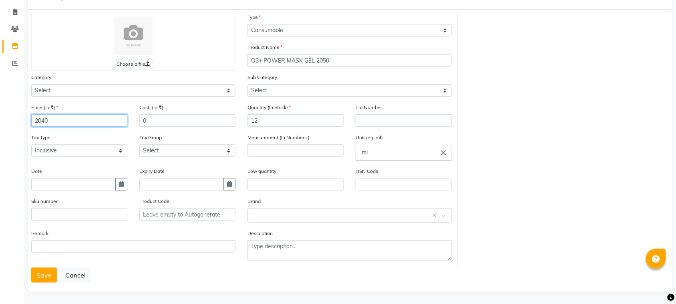
type input "2040"
click at [297, 150] on input "number" at bounding box center [295, 150] width 96 height 12
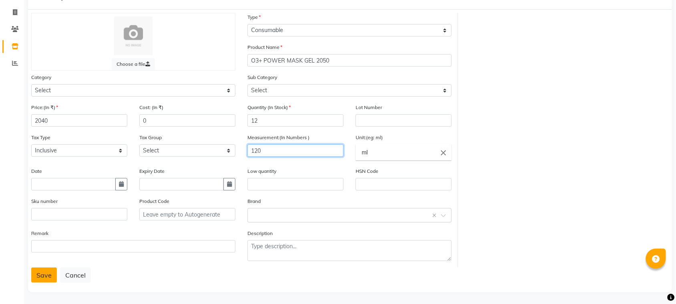
type input "120"
click at [55, 272] on button "Save" at bounding box center [44, 274] width 26 height 15
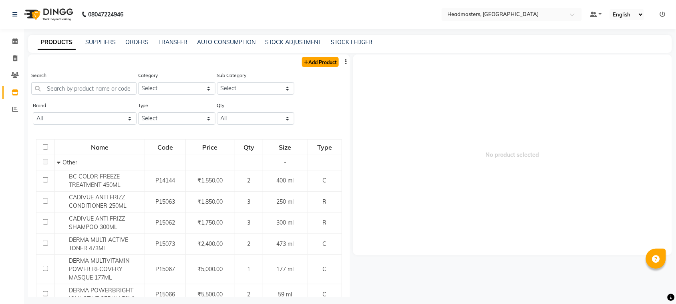
click at [325, 62] on link "Add Product" at bounding box center [320, 62] width 37 height 10
select select "true"
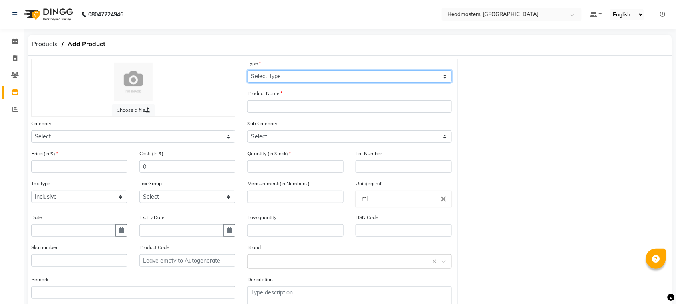
click at [261, 79] on select "Select Type Both Retail Consumable" at bounding box center [349, 76] width 204 height 12
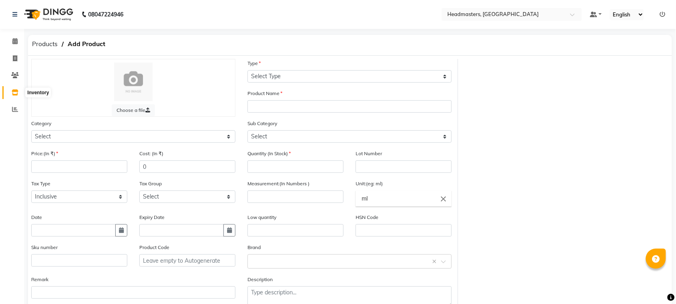
click at [12, 93] on icon at bounding box center [15, 92] width 7 height 6
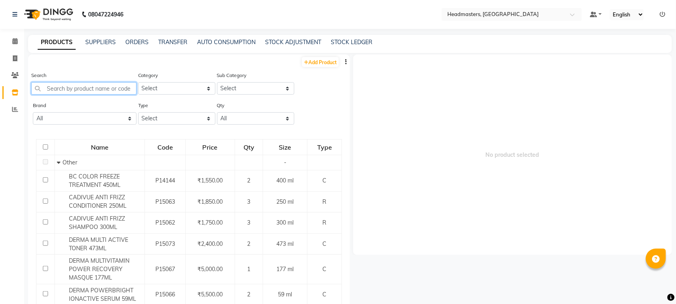
click at [78, 91] on input "text" at bounding box center [83, 88] width 105 height 12
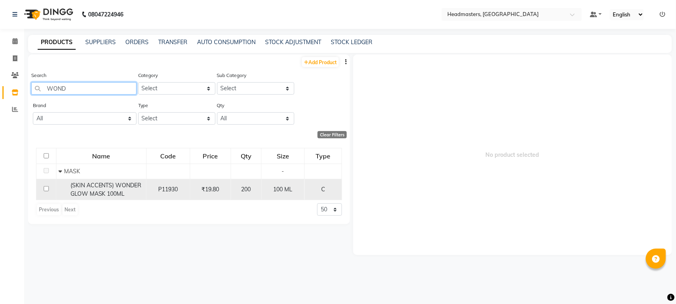
type input "WOND"
click at [47, 186] on input "checkbox" at bounding box center [46, 188] width 5 height 5
checkbox input "true"
select select
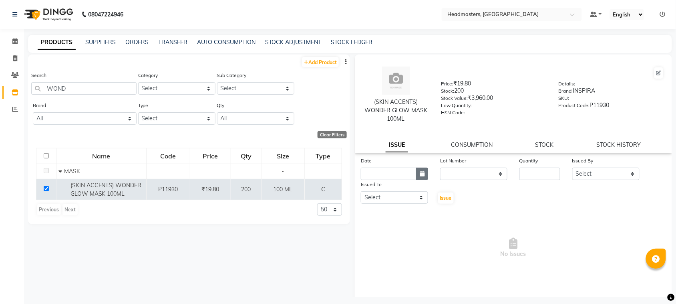
click at [416, 173] on button "button" at bounding box center [422, 173] width 12 height 12
select select "10"
select select "2025"
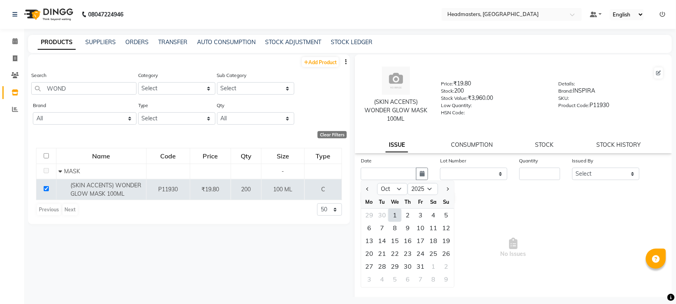
click at [501, 185] on div "Date Jan Feb Mar Apr May Jun [DATE] Aug Sep Oct Nov [DATE] 2016 2017 2018 2019 …" at bounding box center [513, 180] width 317 height 48
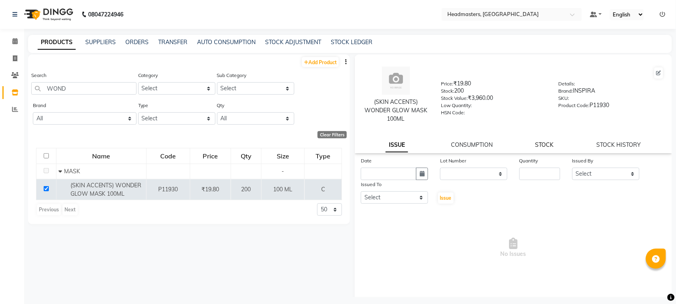
drag, startPoint x: 523, startPoint y: 143, endPoint x: 531, endPoint y: 143, distance: 7.6
click at [526, 143] on div "ISSUE CONSUMPTION STOCK STOCK HISTORY" at bounding box center [513, 145] width 298 height 8
click at [536, 143] on link "STOCK" at bounding box center [544, 144] width 18 height 7
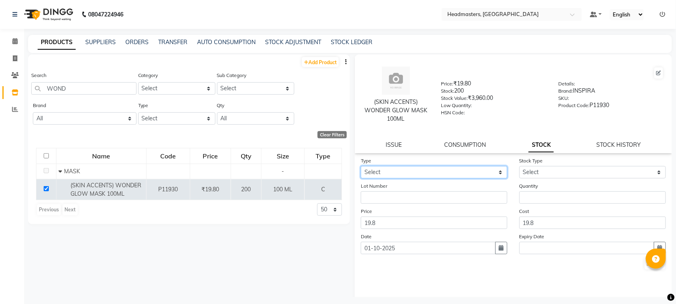
click at [455, 169] on select "Select In" at bounding box center [434, 172] width 147 height 12
select select "in"
click at [361, 166] on select "Select In" at bounding box center [434, 172] width 147 height 12
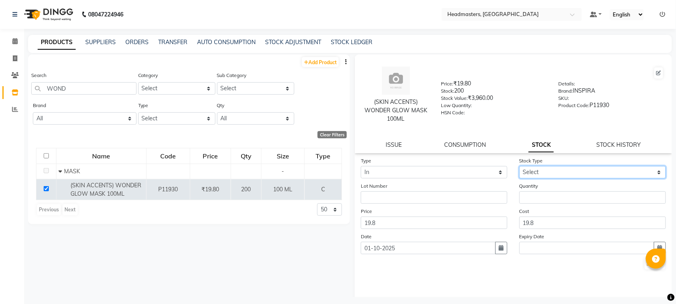
drag, startPoint x: 531, startPoint y: 170, endPoint x: 523, endPoint y: 171, distance: 7.3
click at [531, 170] on select "Select New Stock Adjustment Return Other" at bounding box center [592, 172] width 147 height 12
select select "new stock"
click at [519, 166] on select "Select New Stock Adjustment Return Other" at bounding box center [592, 172] width 147 height 12
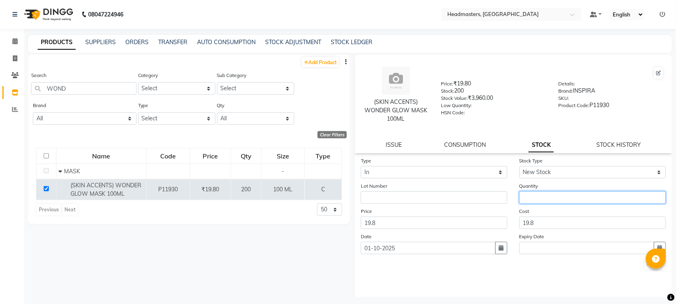
click at [543, 191] on input "number" at bounding box center [592, 197] width 147 height 12
type input "3"
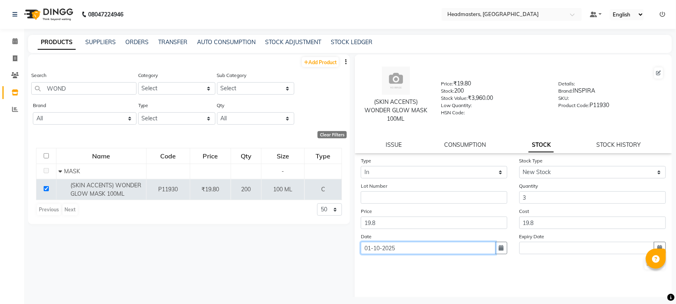
click at [413, 244] on input "01-10-2025" at bounding box center [428, 247] width 135 height 12
select select "10"
select select "2025"
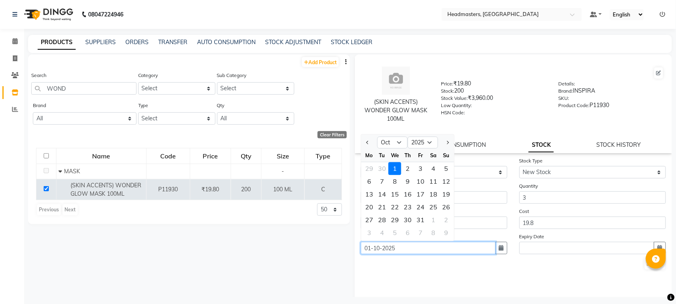
drag, startPoint x: 413, startPoint y: 244, endPoint x: 340, endPoint y: 251, distance: 73.2
click at [340, 251] on div "Add Product Search WOND Category Select Hair Skin Makeup Personal Care Applianc…" at bounding box center [350, 175] width 644 height 242
type input "27-09-2025"
click at [645, 260] on button "Submit" at bounding box center [655, 263] width 20 height 11
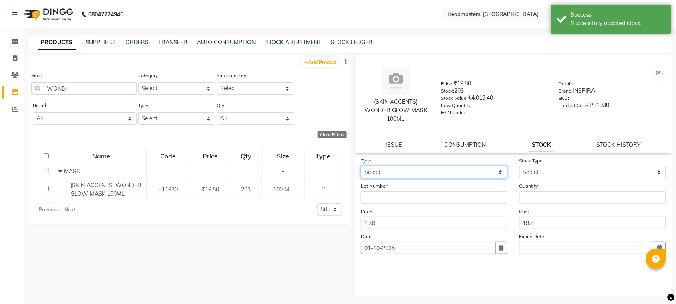
click at [490, 173] on select "Select In" at bounding box center [434, 172] width 147 height 12
select select "in"
click at [361, 166] on select "Select In" at bounding box center [434, 172] width 147 height 12
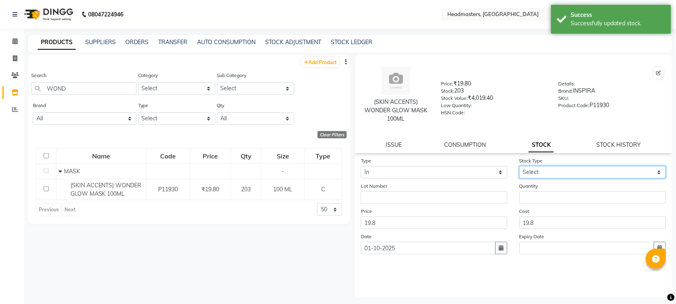
click at [547, 177] on select "Select New Stock Adjustment Return Other" at bounding box center [592, 172] width 147 height 12
select select "new stock"
click at [519, 166] on select "Select New Stock Adjustment Return Other" at bounding box center [592, 172] width 147 height 12
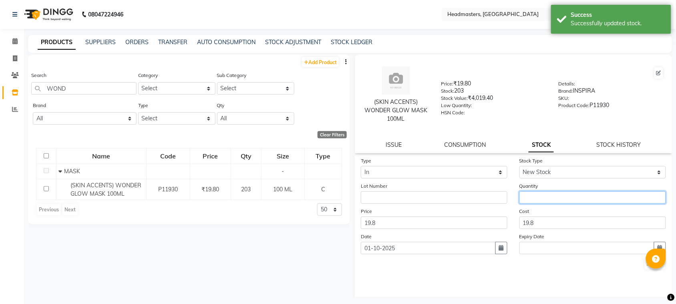
click at [539, 193] on input "number" at bounding box center [592, 197] width 147 height 12
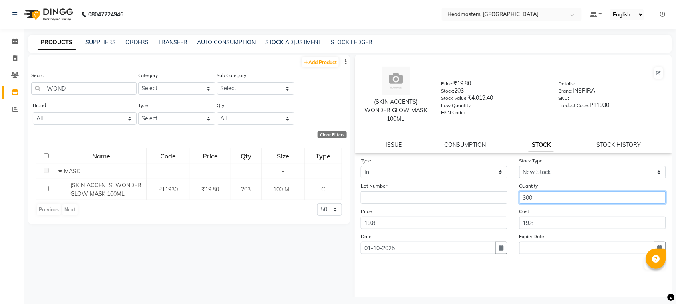
type input "300"
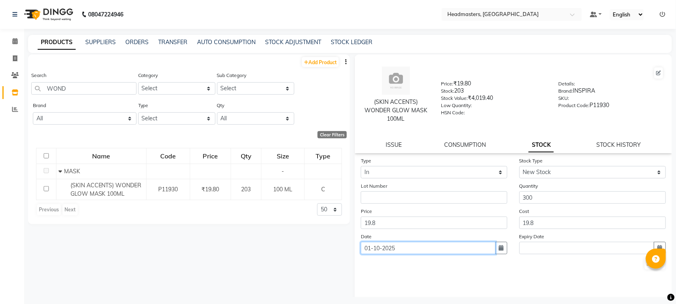
drag, startPoint x: 437, startPoint y: 247, endPoint x: 302, endPoint y: 237, distance: 136.1
click at [302, 237] on div "Add Product Search WOND Category Select Hair Skin Makeup Personal Care Applianc…" at bounding box center [350, 175] width 644 height 242
type input "27-09-2025"
click at [645, 265] on button "Submit" at bounding box center [655, 263] width 20 height 11
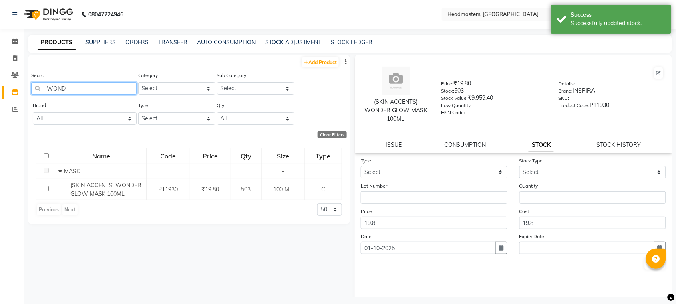
drag, startPoint x: 82, startPoint y: 83, endPoint x: 0, endPoint y: 93, distance: 83.2
click at [0, 93] on app-home "08047224946 Select Location × Headmasters, [GEOGRAPHIC_DATA] Default Panel My P…" at bounding box center [338, 154] width 676 height 309
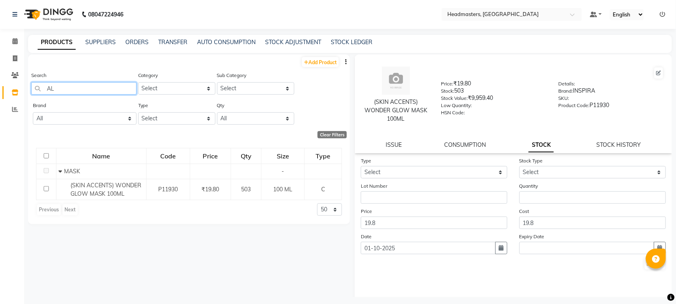
type input "A"
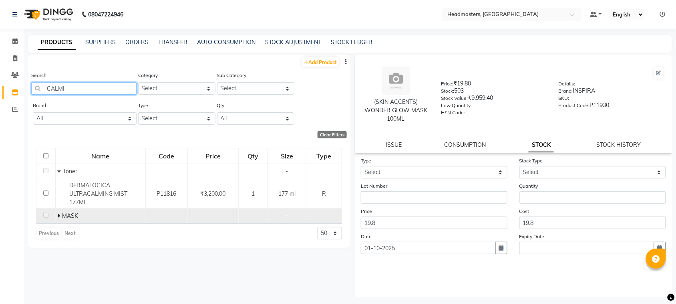
type input "CALMI"
click at [58, 217] on icon at bounding box center [59, 216] width 3 height 6
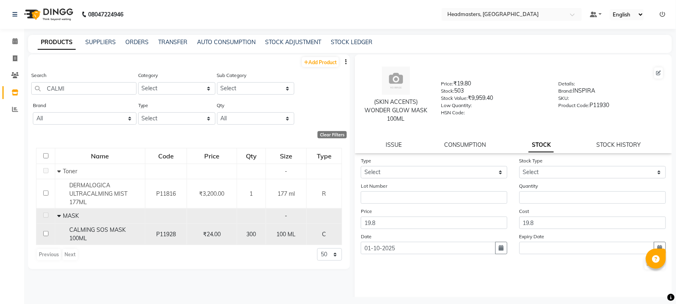
click at [47, 232] on input "checkbox" at bounding box center [45, 233] width 5 height 5
checkbox input "true"
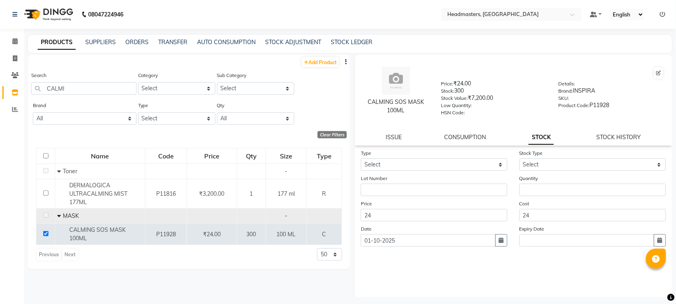
click at [399, 170] on form "Type Select In Stock Type Select New Stock Adjustment Return Other Lot Number Q…" at bounding box center [513, 206] width 305 height 114
click at [392, 161] on select "Select In" at bounding box center [434, 164] width 147 height 12
select select "in"
click at [361, 158] on select "Select In" at bounding box center [434, 164] width 147 height 12
click at [529, 163] on select "Select New Stock Adjustment Return Other" at bounding box center [592, 164] width 147 height 12
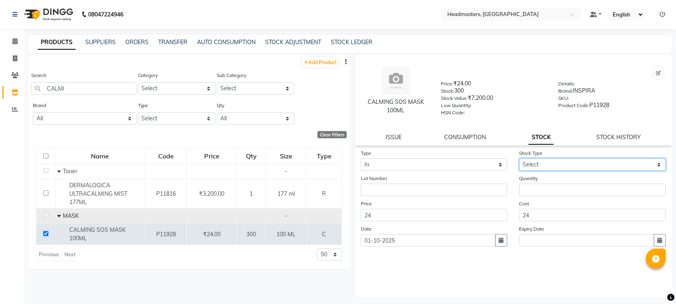
select select "new stock"
click at [519, 158] on select "Select New Stock Adjustment Return Other" at bounding box center [592, 164] width 147 height 12
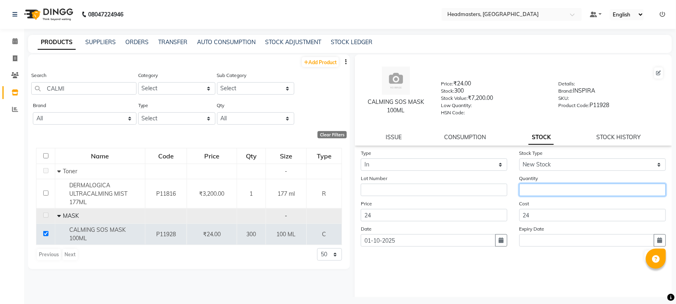
click at [527, 185] on input "number" at bounding box center [592, 189] width 147 height 12
type input "300"
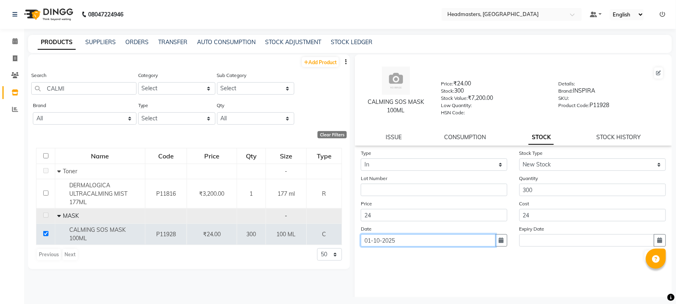
click at [419, 238] on input "01-10-2025" at bounding box center [428, 240] width 135 height 12
select select "10"
select select "2025"
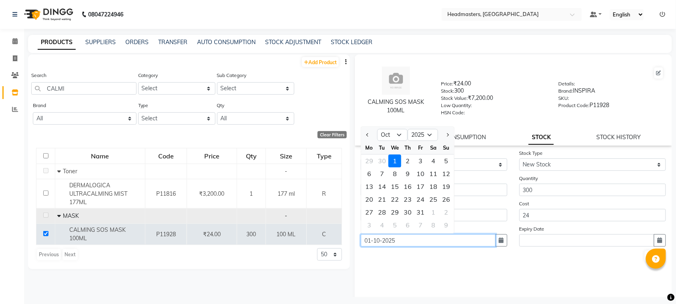
drag, startPoint x: 415, startPoint y: 238, endPoint x: 362, endPoint y: 231, distance: 54.2
click at [365, 234] on input "01-10-2025" at bounding box center [428, 240] width 135 height 12
type input "27-09-2025"
click at [645, 255] on button "Submit" at bounding box center [655, 255] width 20 height 11
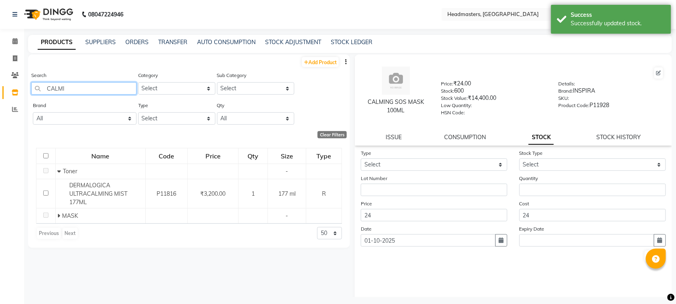
drag, startPoint x: 82, startPoint y: 91, endPoint x: 0, endPoint y: 119, distance: 87.3
click at [0, 119] on app-home "08047224946 Select Location × Headmasters, [GEOGRAPHIC_DATA] Default Panel My P…" at bounding box center [338, 154] width 676 height 309
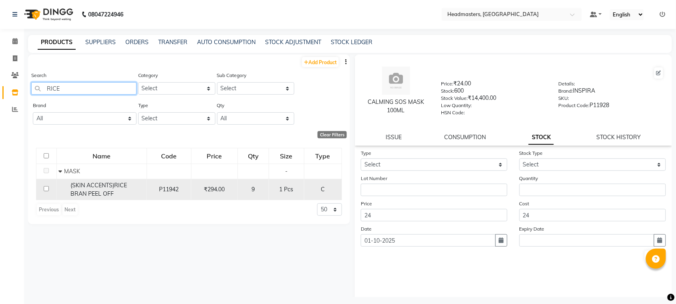
type input "RICE"
click at [45, 188] on input "checkbox" at bounding box center [46, 188] width 5 height 5
checkbox input "true"
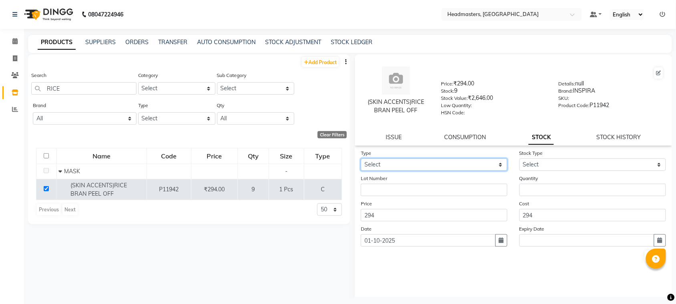
click at [406, 164] on select "Select In" at bounding box center [434, 164] width 147 height 12
select select "in"
click at [361, 158] on select "Select In" at bounding box center [434, 164] width 147 height 12
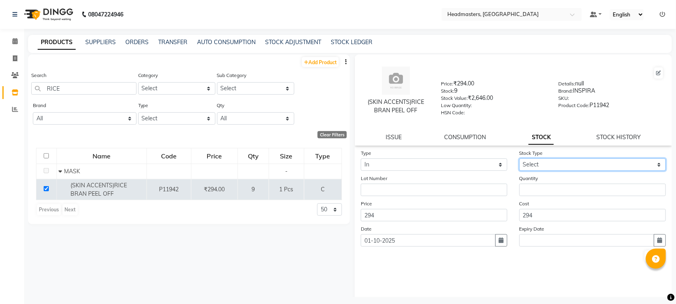
drag, startPoint x: 536, startPoint y: 164, endPoint x: 537, endPoint y: 168, distance: 4.1
click at [536, 164] on select "Select New Stock Adjustment Return Other" at bounding box center [592, 164] width 147 height 12
select select "new stock"
click at [519, 158] on select "Select New Stock Adjustment Return Other" at bounding box center [592, 164] width 147 height 12
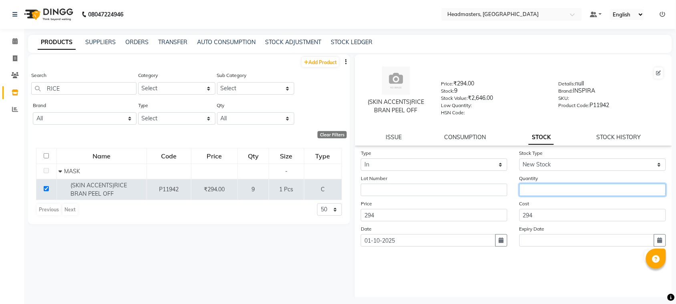
click at [535, 186] on input "number" at bounding box center [592, 189] width 147 height 12
type input "10"
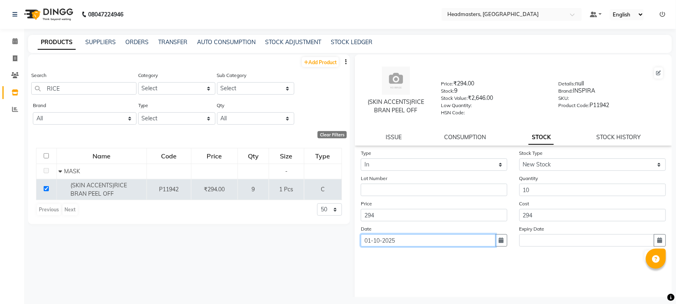
drag, startPoint x: 428, startPoint y: 243, endPoint x: 286, endPoint y: 247, distance: 142.2
click at [346, 241] on div "Add Product Search RICE Category Select Hair Skin Makeup Personal Care Applianc…" at bounding box center [350, 175] width 644 height 242
type input "27-09-2025"
click at [635, 257] on div "Submit" at bounding box center [513, 255] width 305 height 13
click at [637, 255] on div "Submit" at bounding box center [513, 255] width 305 height 13
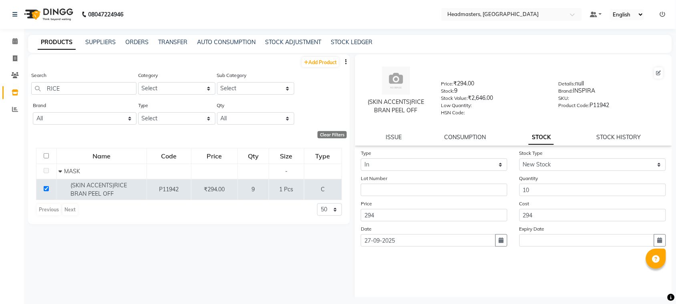
click at [645, 255] on button "Submit" at bounding box center [655, 255] width 20 height 11
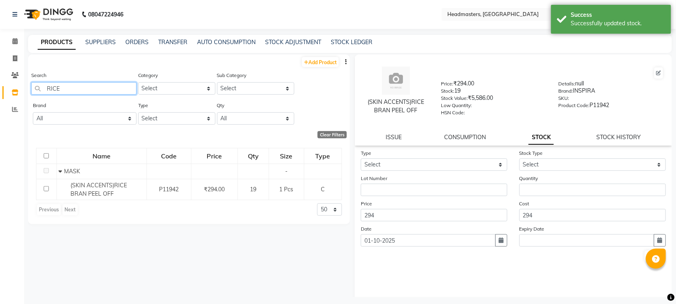
drag, startPoint x: 101, startPoint y: 87, endPoint x: 0, endPoint y: 79, distance: 101.6
click at [0, 87] on app-home "08047224946 Select Location × Headmasters, [GEOGRAPHIC_DATA] Default Panel My P…" at bounding box center [338, 154] width 676 height 309
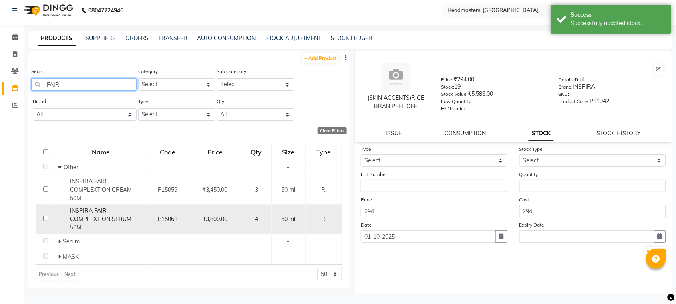
scroll to position [5, 0]
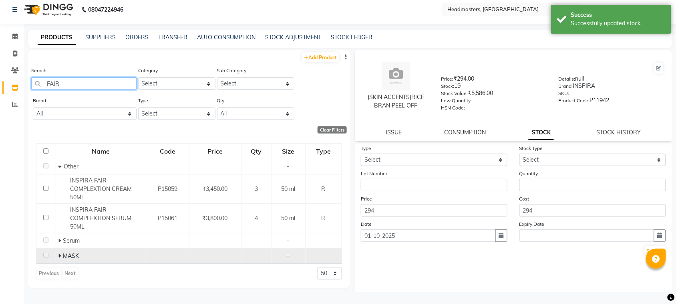
type input "FAIR"
click at [63, 255] on span "MASK" at bounding box center [71, 255] width 16 height 7
click at [64, 253] on span "MASK" at bounding box center [71, 255] width 16 height 7
click at [60, 253] on icon at bounding box center [59, 256] width 3 height 6
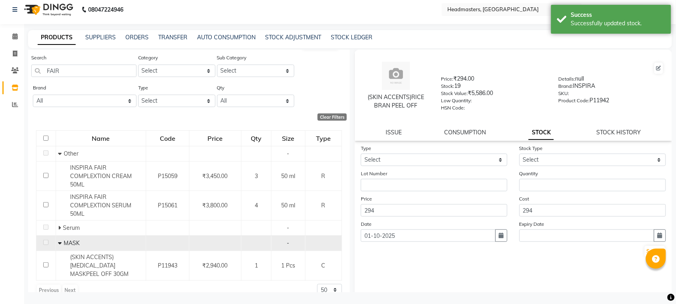
scroll to position [16, 0]
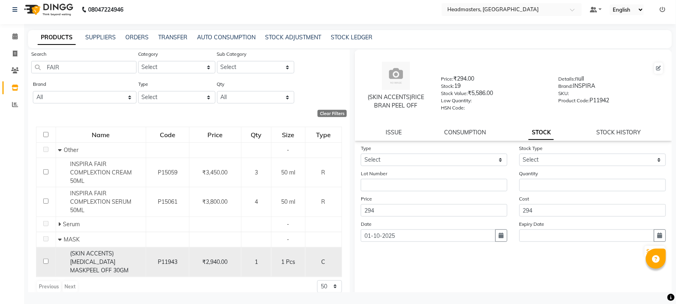
click at [44, 253] on td at bounding box center [46, 262] width 20 height 30
click at [79, 254] on span "(SKIN ACCENTS) [MEDICAL_DATA] MASKPEEL OFF 30GM" at bounding box center [99, 261] width 58 height 24
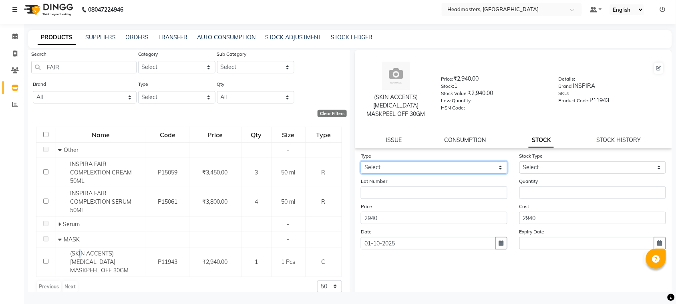
drag, startPoint x: 419, startPoint y: 166, endPoint x: 416, endPoint y: 171, distance: 6.1
click at [419, 167] on select "Select In" at bounding box center [434, 167] width 147 height 12
select select "in"
click at [361, 161] on select "Select In" at bounding box center [434, 167] width 147 height 12
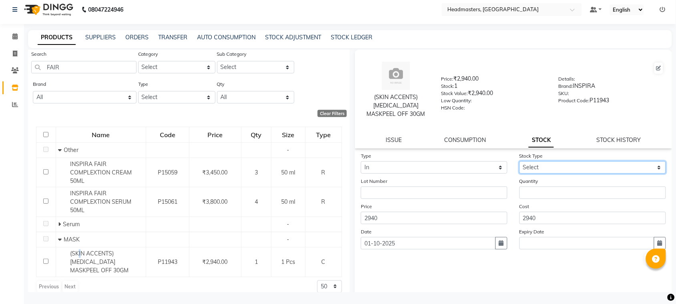
click at [551, 162] on select "Select New Stock Adjustment Return Other" at bounding box center [592, 167] width 147 height 12
click at [519, 161] on select "Select New Stock Adjustment Return Other" at bounding box center [592, 167] width 147 height 12
click at [543, 171] on select "Select New Stock Adjustment Return Other" at bounding box center [592, 167] width 147 height 12
select select "new stock"
click at [519, 161] on select "Select New Stock Adjustment Return Other" at bounding box center [592, 167] width 147 height 12
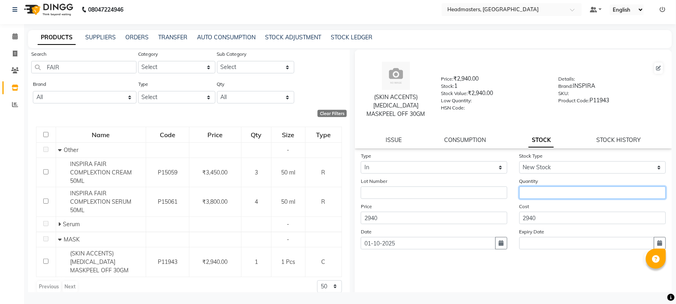
click at [540, 197] on input "number" at bounding box center [592, 192] width 147 height 12
type input "10"
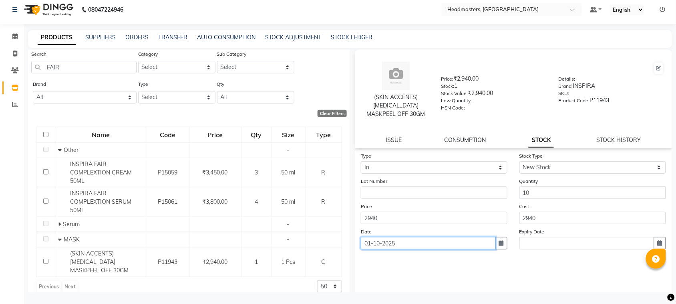
drag, startPoint x: 435, startPoint y: 239, endPoint x: 375, endPoint y: 237, distance: 59.7
click at [375, 237] on input "01-10-2025" at bounding box center [428, 243] width 135 height 12
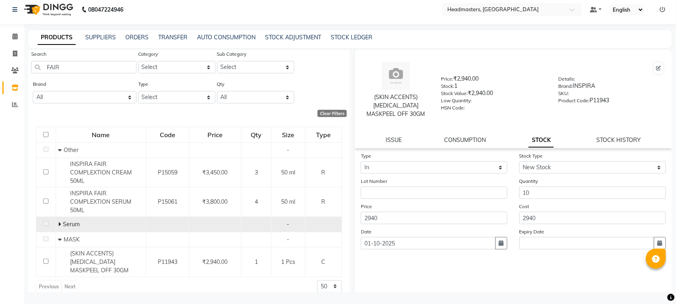
select select "10"
select select "2025"
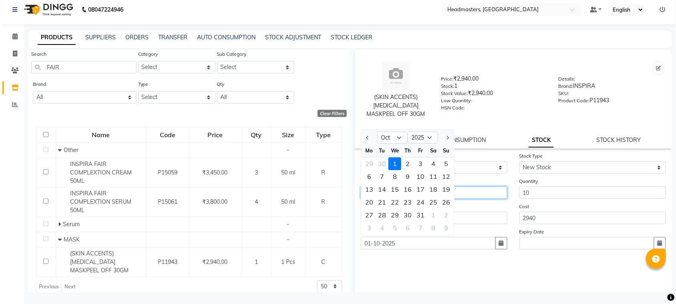
click at [489, 192] on input "text" at bounding box center [434, 192] width 147 height 12
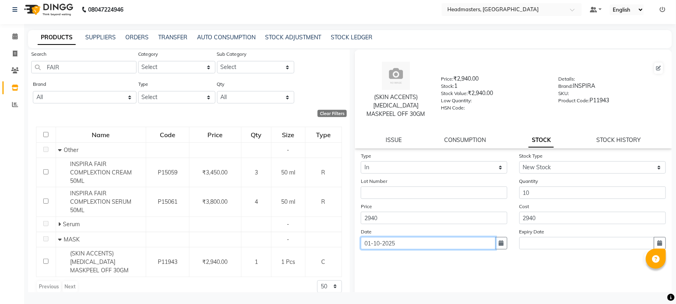
click at [437, 237] on input "01-10-2025" at bounding box center [428, 243] width 135 height 12
select select "10"
select select "2025"
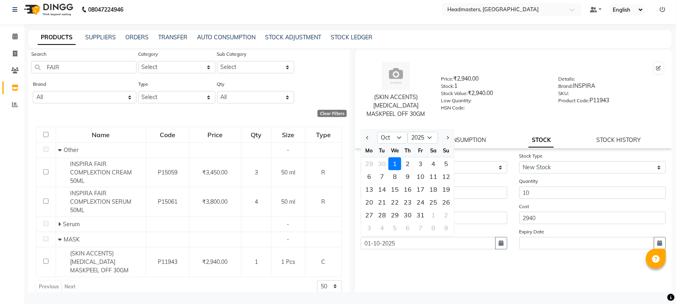
drag, startPoint x: 507, startPoint y: 203, endPoint x: 491, endPoint y: 209, distance: 16.8
click at [498, 206] on div "Price 2940" at bounding box center [434, 213] width 159 height 22
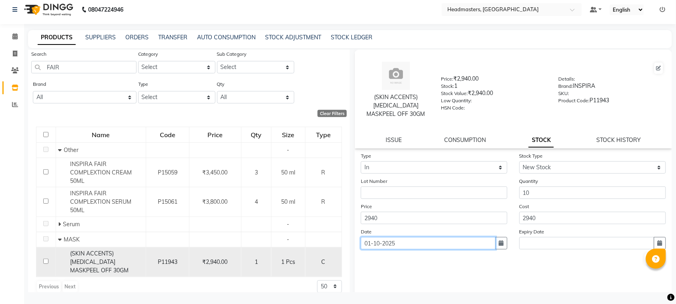
drag, startPoint x: 429, startPoint y: 235, endPoint x: 298, endPoint y: 251, distance: 132.0
click at [298, 251] on div "Add Product Search FAIR Category Select Hair Skin Makeup Personal Care Applianc…" at bounding box center [350, 171] width 644 height 242
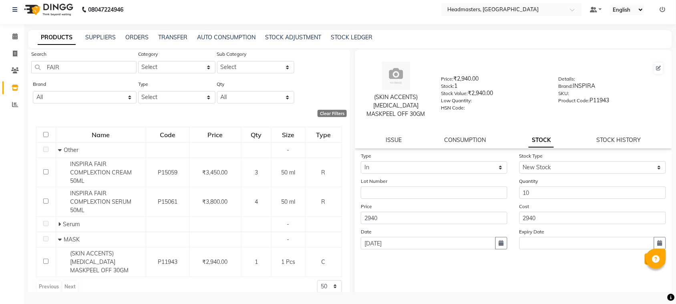
type input "27-09-2025"
click at [645, 259] on button "Submit" at bounding box center [655, 258] width 20 height 11
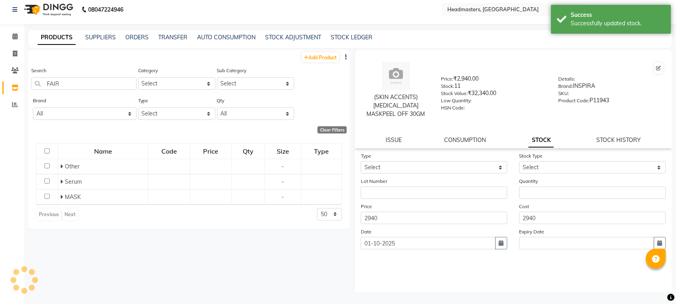
scroll to position [0, 0]
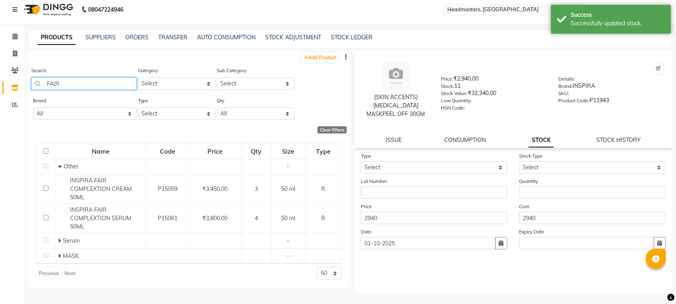
drag, startPoint x: 93, startPoint y: 77, endPoint x: 11, endPoint y: 89, distance: 82.1
click at [11, 89] on app-home "08047224946 Select Location × Headmasters, [GEOGRAPHIC_DATA] Default Panel My P…" at bounding box center [338, 149] width 676 height 309
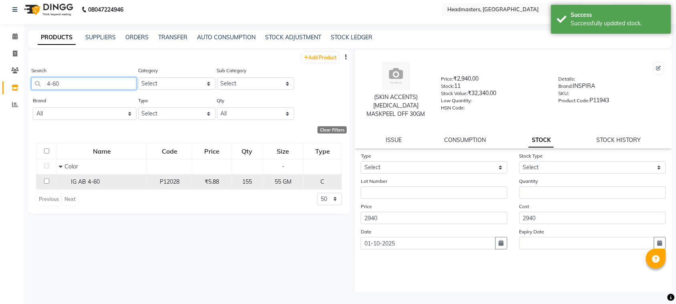
type input "4-60"
click at [75, 185] on div "IG AB 4-60" at bounding box center [102, 181] width 86 height 8
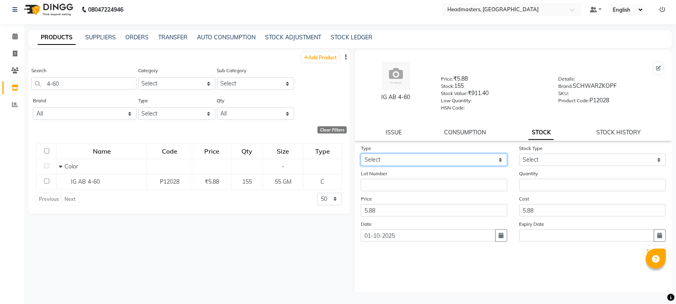
click at [407, 158] on select "Select In" at bounding box center [434, 159] width 147 height 12
click at [406, 194] on div "Price 5.88" at bounding box center [434, 205] width 159 height 22
drag, startPoint x: 412, startPoint y: 159, endPoint x: 415, endPoint y: 165, distance: 6.5
click at [415, 165] on form "Type Select In Stock Type Select New Stock Adjustment Return Other Lot Number Q…" at bounding box center [513, 201] width 305 height 114
select select "in"
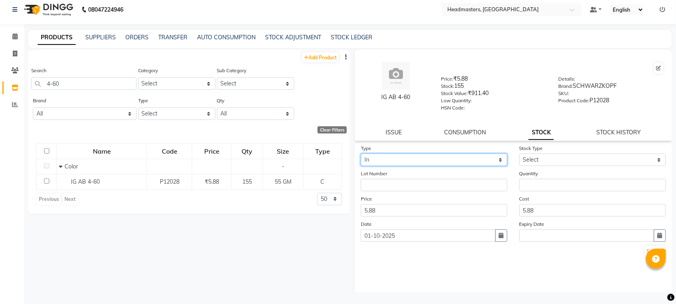
click at [361, 153] on select "Select In" at bounding box center [434, 159] width 147 height 12
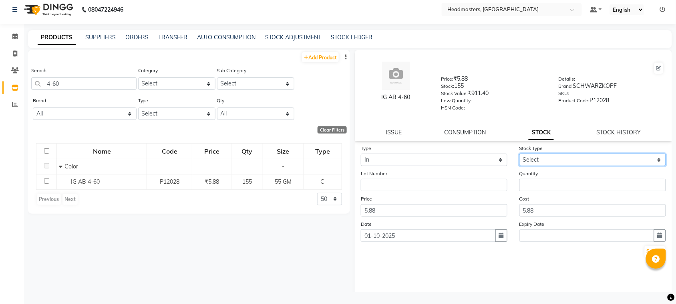
click at [537, 154] on select "Select New Stock Adjustment Return Other" at bounding box center [592, 159] width 147 height 12
select select "new stock"
click at [519, 153] on select "Select New Stock Adjustment Return Other" at bounding box center [592, 159] width 147 height 12
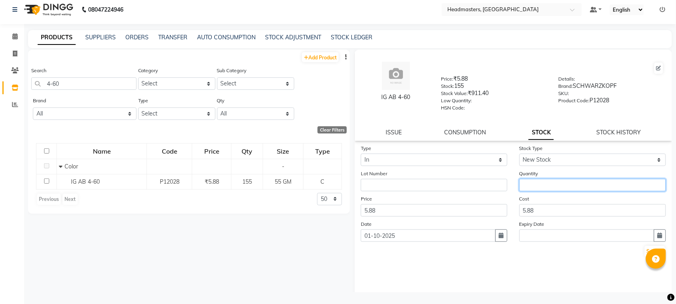
click at [533, 181] on input "number" at bounding box center [592, 185] width 147 height 12
type input "330"
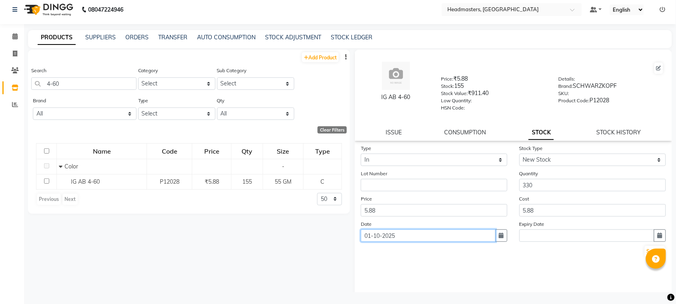
drag, startPoint x: 397, startPoint y: 233, endPoint x: 321, endPoint y: 238, distance: 76.6
click at [321, 238] on div "Add Product Search 4-60 Category Select Hair Skin Makeup Personal Care Applianc…" at bounding box center [350, 171] width 644 height 242
type input "27-09-2025"
click at [646, 247] on button "Submit" at bounding box center [655, 250] width 20 height 11
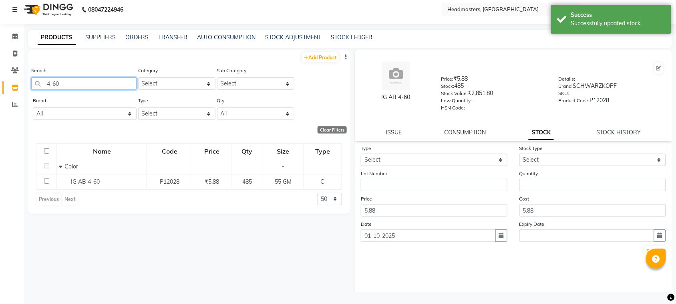
click at [0, 89] on app-home "08047224946 Select Location × Headmasters, [GEOGRAPHIC_DATA] Default Panel My P…" at bounding box center [338, 149] width 676 height 309
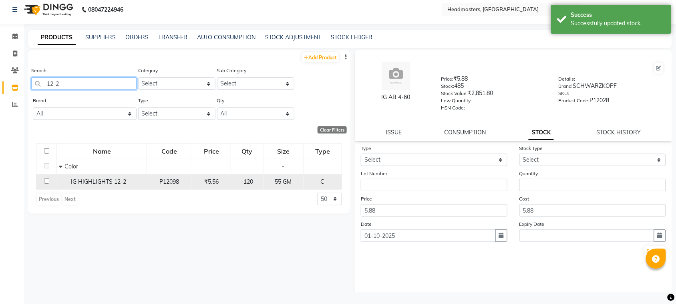
type input "12-2"
click at [100, 175] on td "IG HIGHLIGHTS 12-2" at bounding box center [102, 181] width 90 height 15
click at [91, 184] on span "IG HIGHLIGHTS 12-2" at bounding box center [98, 181] width 55 height 7
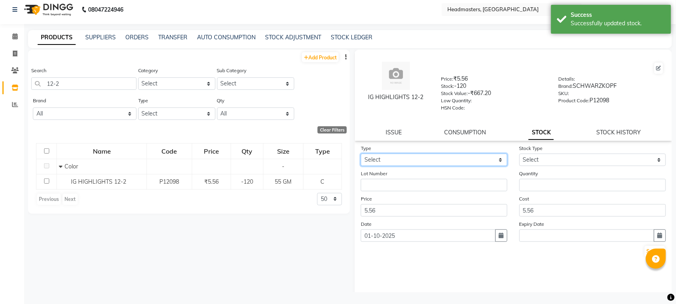
click at [396, 157] on select "Select In" at bounding box center [434, 159] width 147 height 12
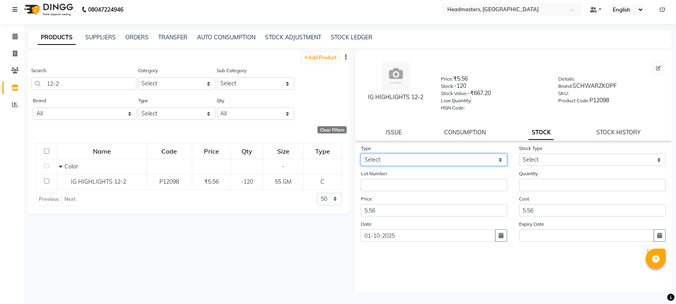
select select "in"
click at [361, 153] on select "Select In" at bounding box center [434, 159] width 147 height 12
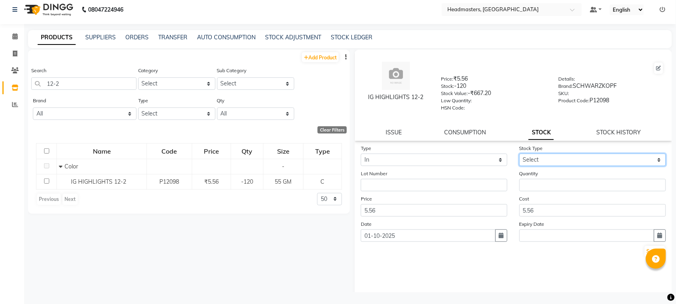
click at [551, 157] on select "Select New Stock Adjustment Return Other" at bounding box center [592, 159] width 147 height 12
select select "new stock"
click at [519, 153] on select "Select New Stock Adjustment Return Other" at bounding box center [592, 159] width 147 height 12
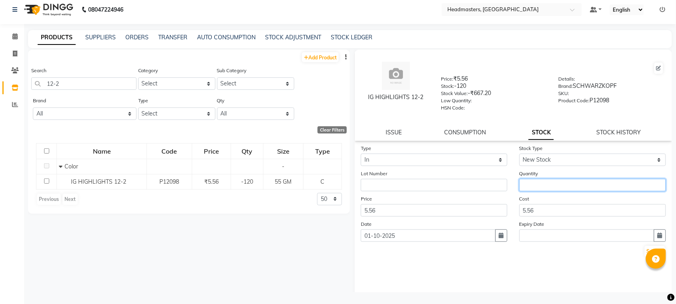
click at [542, 179] on input "number" at bounding box center [592, 185] width 147 height 12
type input "330"
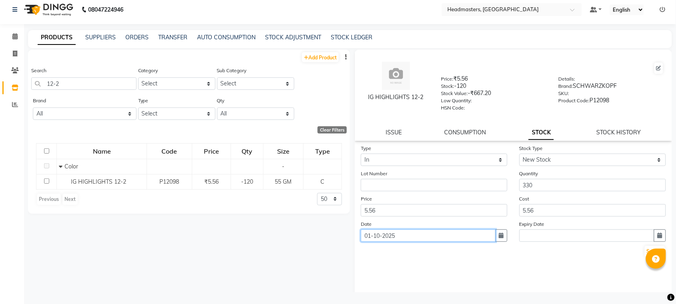
drag, startPoint x: 408, startPoint y: 235, endPoint x: 289, endPoint y: 249, distance: 120.2
click at [289, 249] on div "Add Product Search 12-2 Category Select Hair Skin Makeup Personal Care Applianc…" at bounding box center [350, 171] width 644 height 242
type input "27-09-2025"
click at [645, 249] on button "Submit" at bounding box center [655, 250] width 20 height 11
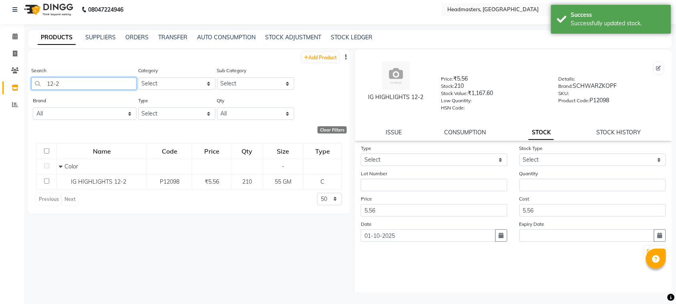
drag, startPoint x: 67, startPoint y: 83, endPoint x: 39, endPoint y: 99, distance: 32.6
click at [39, 99] on div "Add Product Search 12-2 Category Select Hair Skin Makeup Personal Care Applianc…" at bounding box center [189, 132] width 322 height 164
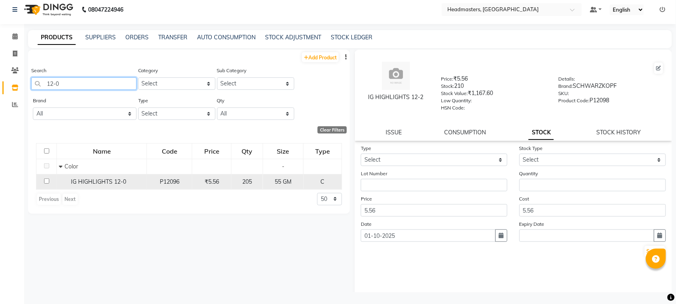
type input "12-0"
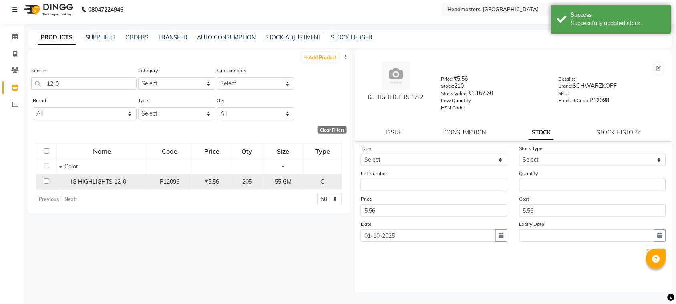
click at [112, 175] on td "IG HIGHLIGHTS 12-0" at bounding box center [102, 181] width 90 height 15
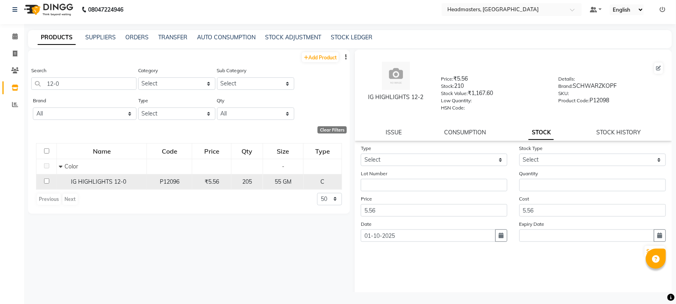
click at [101, 183] on span "IG HIGHLIGHTS 12-0" at bounding box center [98, 181] width 55 height 7
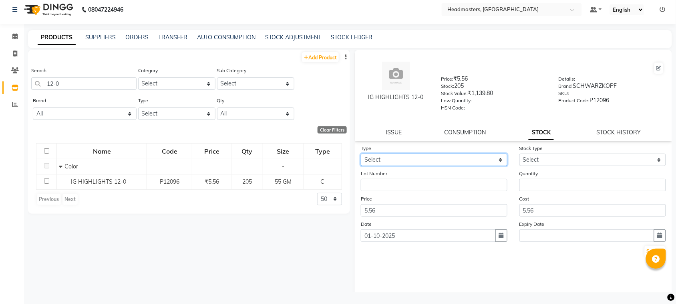
click at [399, 158] on select "Select In" at bounding box center [434, 159] width 147 height 12
select select "in"
click at [361, 153] on select "Select In" at bounding box center [434, 159] width 147 height 12
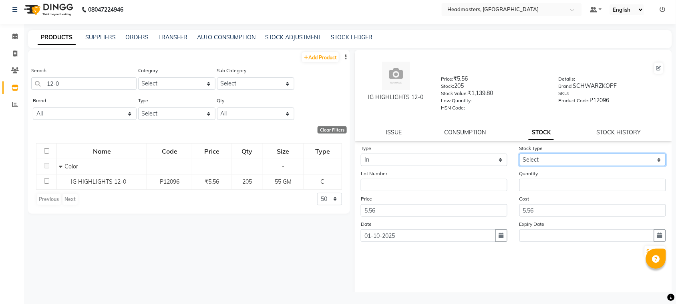
click at [530, 160] on select "Select New Stock Adjustment Return Other" at bounding box center [592, 159] width 147 height 12
select select "new stock"
click at [519, 153] on select "Select New Stock Adjustment Return Other" at bounding box center [592, 159] width 147 height 12
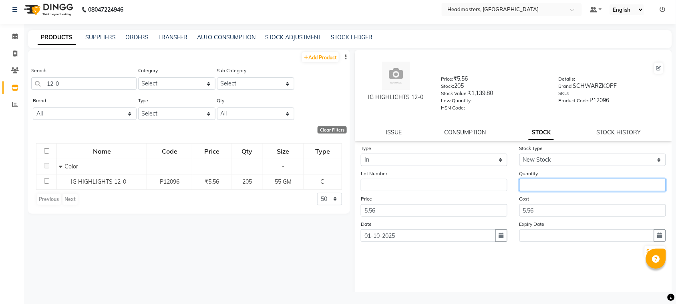
click at [543, 179] on input "number" at bounding box center [592, 185] width 147 height 12
type input "330"
type input "27-09-2025"
click at [645, 245] on button "Submit" at bounding box center [655, 250] width 20 height 11
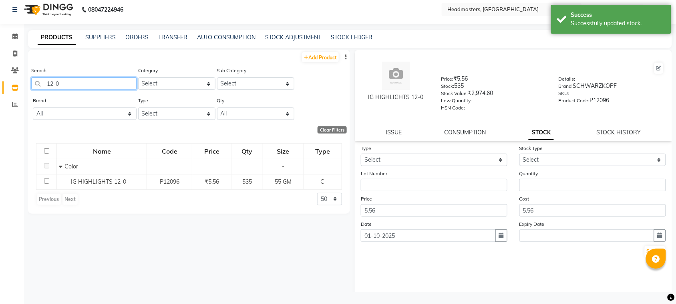
drag, startPoint x: 63, startPoint y: 87, endPoint x: 4, endPoint y: 84, distance: 58.5
click at [4, 84] on app-home "08047224946 Select Location × Headmasters, [GEOGRAPHIC_DATA] Default Panel My P…" at bounding box center [338, 149] width 676 height 309
type input "7-65"
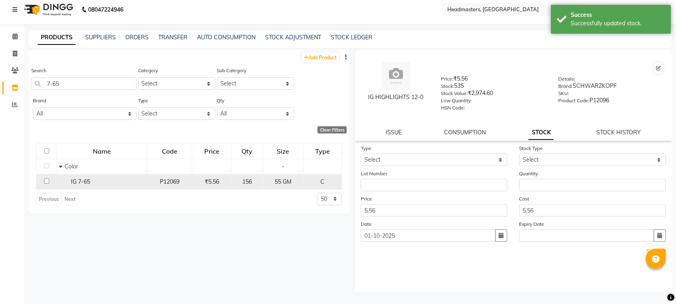
click at [79, 178] on span "IG 7-65" at bounding box center [80, 181] width 19 height 7
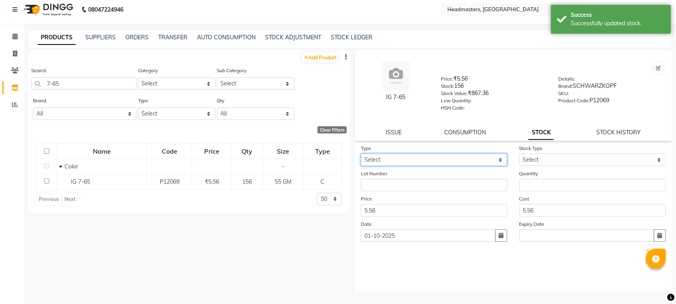
click at [418, 157] on select "Select In" at bounding box center [434, 159] width 147 height 12
select select "in"
click at [361, 153] on select "Select In" at bounding box center [434, 159] width 147 height 12
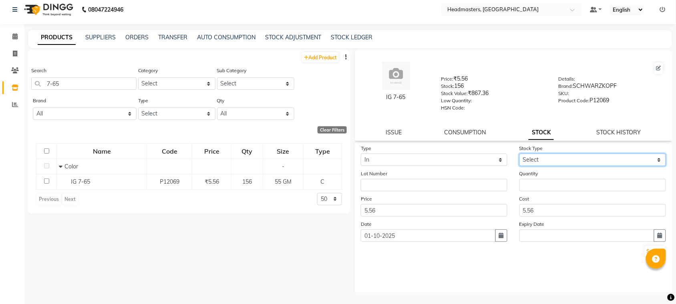
click at [522, 153] on select "Select New Stock Adjustment Return Other" at bounding box center [592, 159] width 147 height 12
select select "new stock"
click at [519, 153] on select "Select New Stock Adjustment Return Other" at bounding box center [592, 159] width 147 height 12
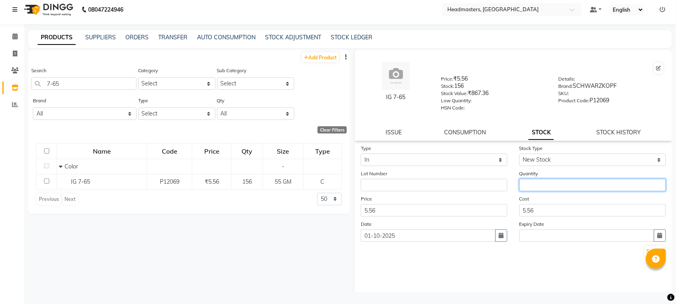
click at [531, 179] on input "number" at bounding box center [592, 185] width 147 height 12
type input "330"
type input "27-09-2025"
click at [645, 245] on button "Submit" at bounding box center [655, 250] width 20 height 11
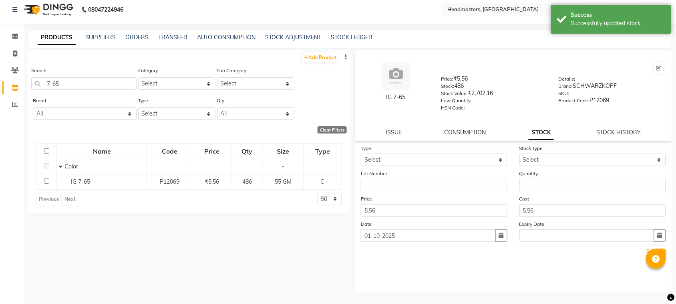
drag, startPoint x: 78, startPoint y: 74, endPoint x: 33, endPoint y: 85, distance: 46.9
click at [33, 85] on div "Search 7-65" at bounding box center [83, 78] width 105 height 24
drag, startPoint x: 64, startPoint y: 87, endPoint x: 26, endPoint y: 93, distance: 39.0
click at [26, 93] on main "PRODUCTS SUPPLIERS ORDERS TRANSFER AUTO CONSUMPTION STOCK ADJUSTMENT STOCK LEDG…" at bounding box center [350, 167] width 652 height 274
type input "4"
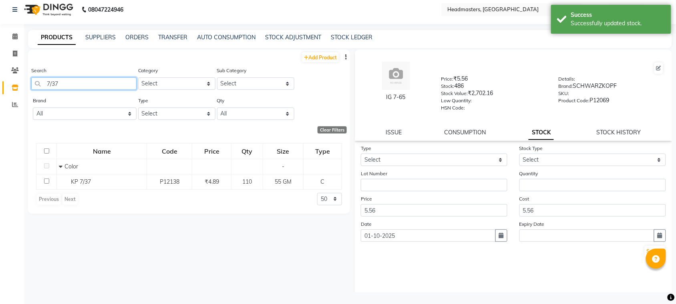
type input "7/37"
click at [79, 179] on span "KP 7/37" at bounding box center [81, 181] width 20 height 7
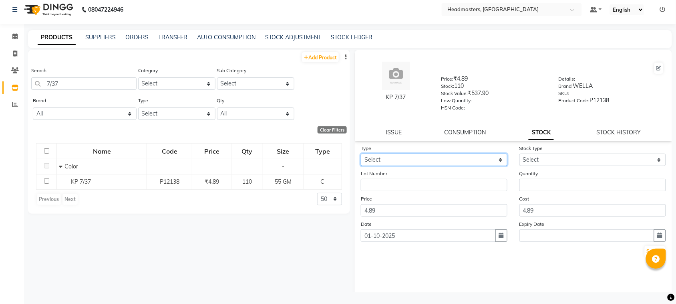
click at [422, 160] on select "Select In" at bounding box center [434, 159] width 147 height 12
select select "in"
click at [361, 153] on select "Select In" at bounding box center [434, 159] width 147 height 12
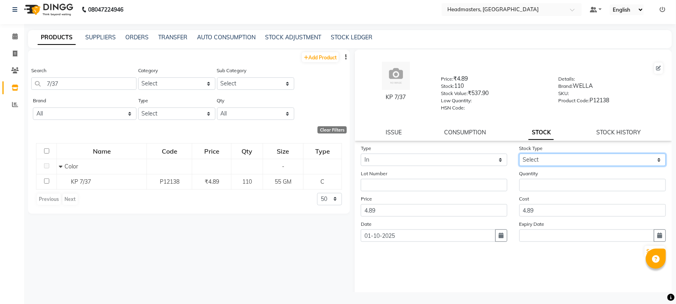
click at [539, 159] on select "Select New Stock Adjustment Return Other" at bounding box center [592, 159] width 147 height 12
select select "new stock"
click at [519, 153] on select "Select New Stock Adjustment Return Other" at bounding box center [592, 159] width 147 height 12
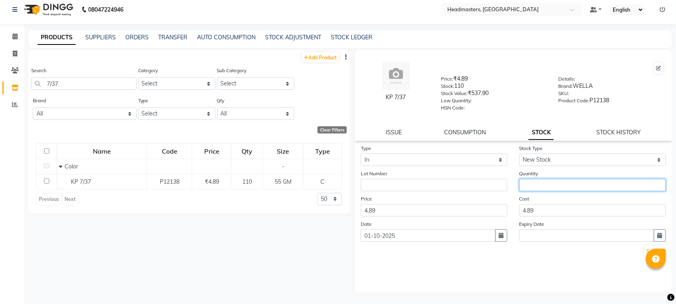
click at [523, 179] on input "number" at bounding box center [592, 185] width 147 height 12
type input "330"
type input "27-09-2025"
click at [645, 245] on button "Submit" at bounding box center [655, 250] width 20 height 11
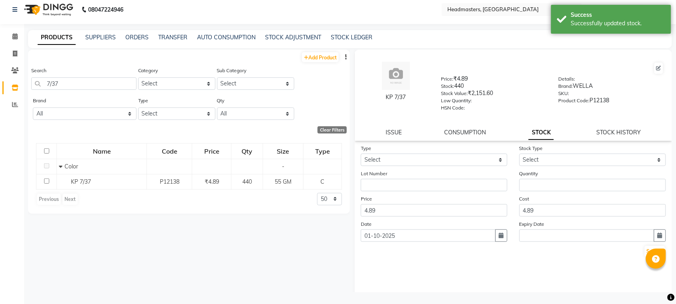
drag, startPoint x: 78, startPoint y: 73, endPoint x: 34, endPoint y: 91, distance: 47.1
click at [34, 92] on div "Search 7/37" at bounding box center [83, 81] width 105 height 30
drag, startPoint x: 59, startPoint y: 83, endPoint x: 31, endPoint y: 89, distance: 29.0
click at [31, 89] on div "Search 7/37" at bounding box center [83, 78] width 105 height 24
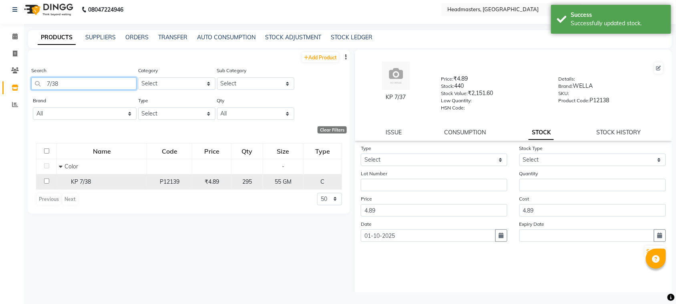
type input "7/38"
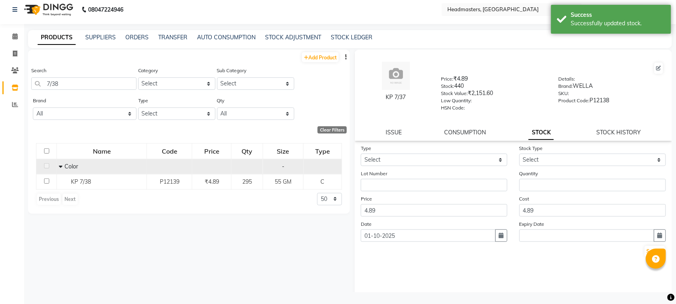
drag, startPoint x: 95, startPoint y: 182, endPoint x: 114, endPoint y: 173, distance: 21.5
click at [95, 182] on div "KP 7/38" at bounding box center [102, 181] width 86 height 8
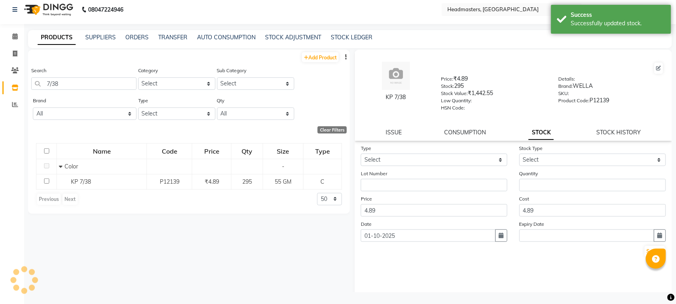
drag, startPoint x: 410, startPoint y: 149, endPoint x: 410, endPoint y: 155, distance: 6.4
click at [410, 151] on div "Type Select In" at bounding box center [434, 155] width 159 height 22
drag, startPoint x: 410, startPoint y: 156, endPoint x: 410, endPoint y: 163, distance: 6.8
click at [410, 158] on select "Select In" at bounding box center [434, 159] width 147 height 12
select select "in"
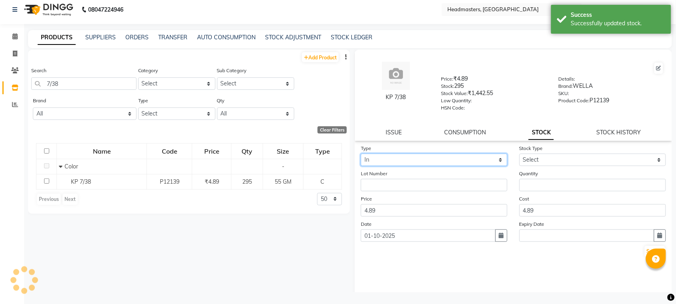
click at [361, 153] on select "Select In" at bounding box center [434, 159] width 147 height 12
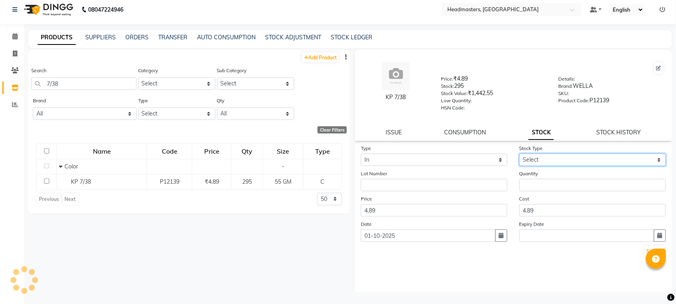
click at [533, 154] on select "Select New Stock Adjustment Return Other" at bounding box center [592, 159] width 147 height 12
select select "new stock"
click at [519, 153] on select "Select New Stock Adjustment Return Other" at bounding box center [592, 159] width 147 height 12
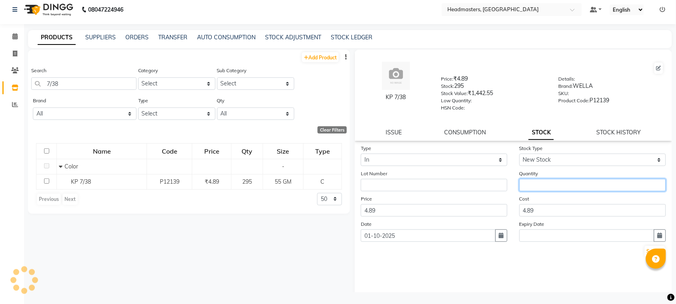
click at [534, 183] on input "number" at bounding box center [592, 185] width 147 height 12
type input "330"
type input "27-09-2025"
click at [645, 245] on button "Submit" at bounding box center [655, 250] width 20 height 11
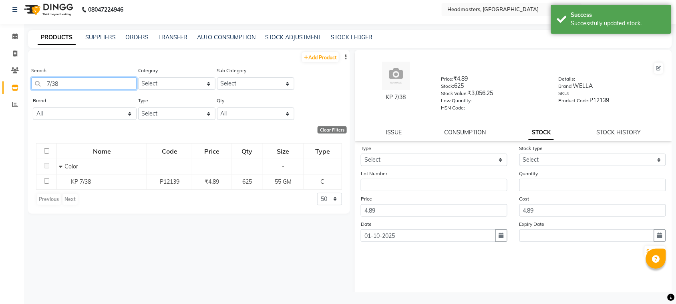
drag, startPoint x: 75, startPoint y: 88, endPoint x: 0, endPoint y: 97, distance: 75.8
click at [0, 97] on app-home "08047224946 Select Location × Headmasters, [GEOGRAPHIC_DATA] Default Panel My P…" at bounding box center [338, 149] width 676 height 309
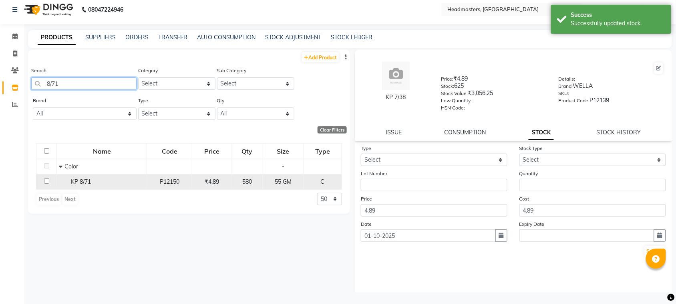
type input "8/71"
click at [89, 181] on span "KP 8/71" at bounding box center [81, 181] width 20 height 7
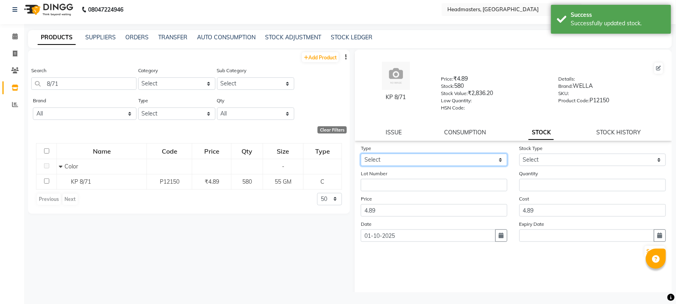
drag, startPoint x: 373, startPoint y: 157, endPoint x: 373, endPoint y: 163, distance: 6.4
click at [373, 157] on select "Select In" at bounding box center [434, 159] width 147 height 12
select select "in"
click at [361, 153] on select "Select In" at bounding box center [434, 159] width 147 height 12
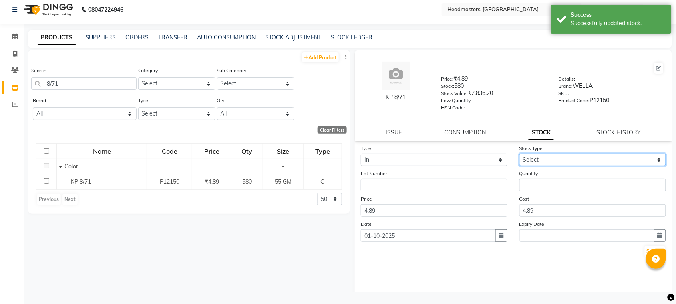
click at [532, 153] on select "Select New Stock Adjustment Return Other" at bounding box center [592, 159] width 147 height 12
click at [519, 153] on select "Select New Stock Adjustment Return Other" at bounding box center [592, 159] width 147 height 12
click at [535, 189] on form "Type Select In Stock Type Select New Stock Adjustment Return Other Lot Number Q…" at bounding box center [513, 201] width 305 height 114
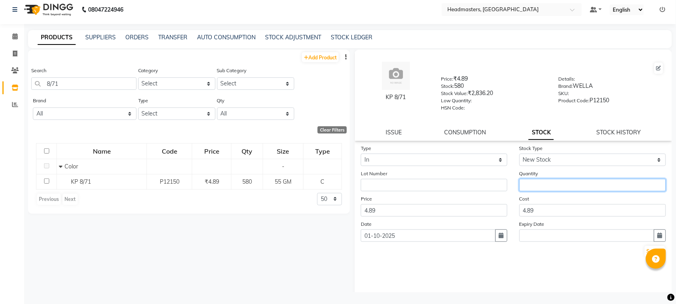
click at [535, 185] on input "number" at bounding box center [592, 185] width 147 height 12
click at [654, 229] on button "button" at bounding box center [660, 235] width 12 height 12
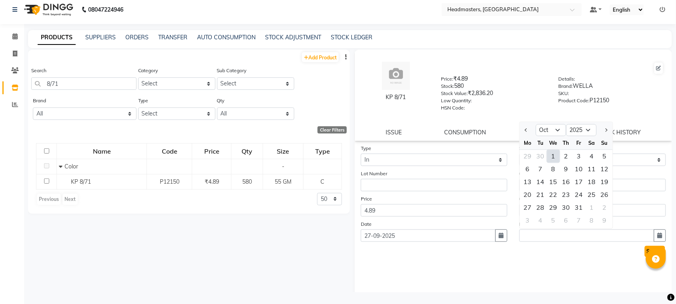
click at [645, 251] on button "Submit" at bounding box center [655, 250] width 20 height 11
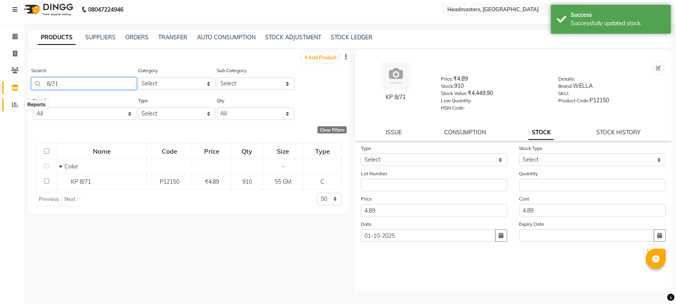
drag, startPoint x: 71, startPoint y: 84, endPoint x: 6, endPoint y: 103, distance: 67.2
click at [6, 103] on app-home "08047224946 Select Location × Headmasters, [GEOGRAPHIC_DATA] Default Panel My P…" at bounding box center [338, 149] width 676 height 309
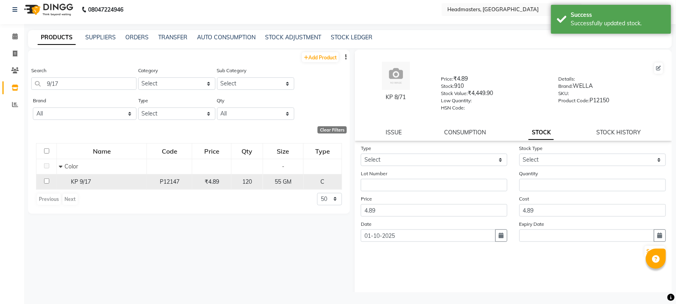
drag, startPoint x: 76, startPoint y: 179, endPoint x: 145, endPoint y: 165, distance: 69.7
click at [77, 179] on span "KP 9/17" at bounding box center [81, 181] width 20 height 7
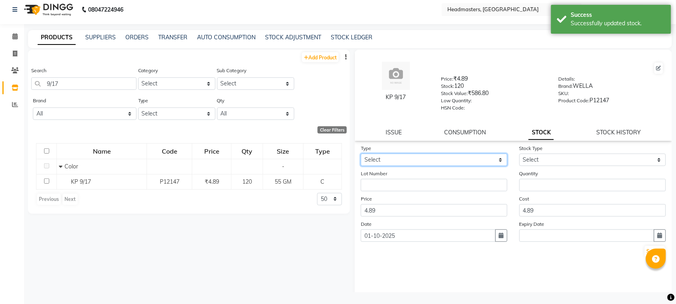
click at [365, 153] on select "Select In" at bounding box center [434, 159] width 147 height 12
click at [361, 153] on select "Select In" at bounding box center [434, 159] width 147 height 12
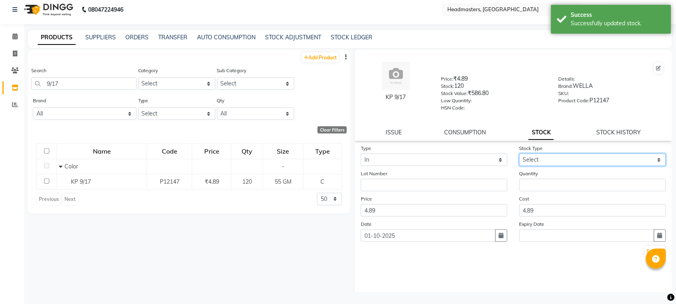
click at [530, 155] on select "Select New Stock Adjustment Return Other" at bounding box center [592, 159] width 147 height 12
click at [519, 153] on select "Select New Stock Adjustment Return Other" at bounding box center [592, 159] width 147 height 12
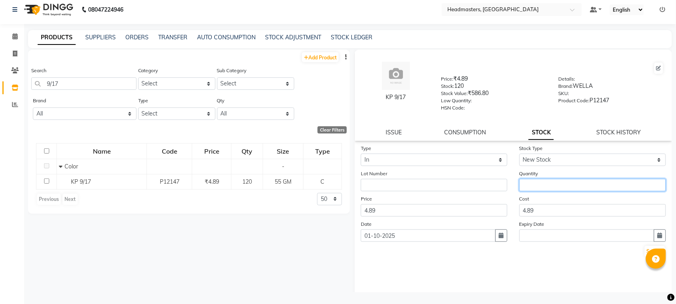
click at [530, 181] on input "number" at bounding box center [592, 185] width 147 height 12
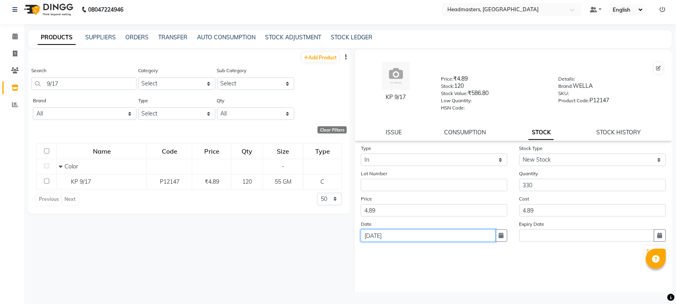
click at [645, 245] on button "Submit" at bounding box center [655, 250] width 20 height 11
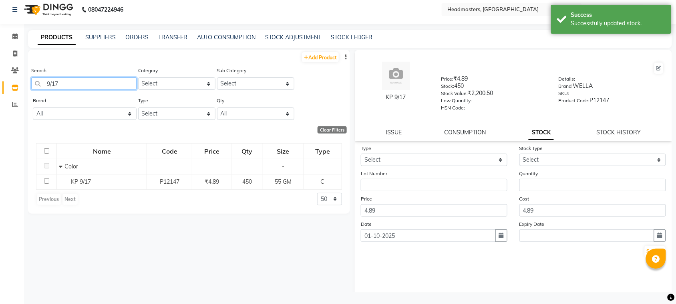
drag, startPoint x: 69, startPoint y: 80, endPoint x: 22, endPoint y: 80, distance: 46.9
click at [22, 80] on app-home "08047224946 Select Location × Headmasters, [GEOGRAPHIC_DATA] Default Panel My P…" at bounding box center [338, 149] width 676 height 309
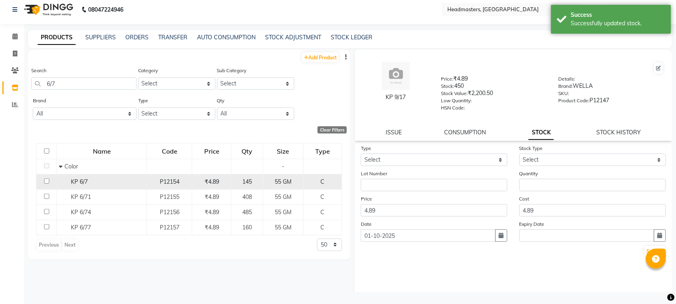
click at [161, 179] on span "P12154" at bounding box center [170, 181] width 20 height 7
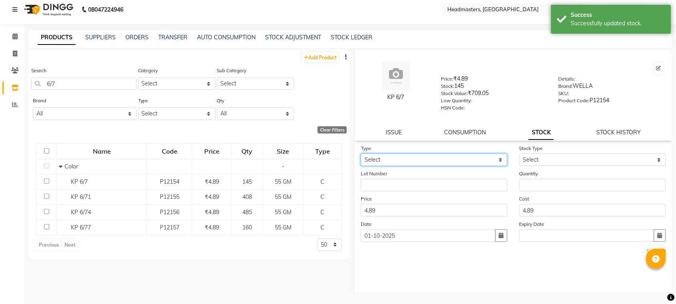
click at [392, 157] on select "Select In" at bounding box center [434, 159] width 147 height 12
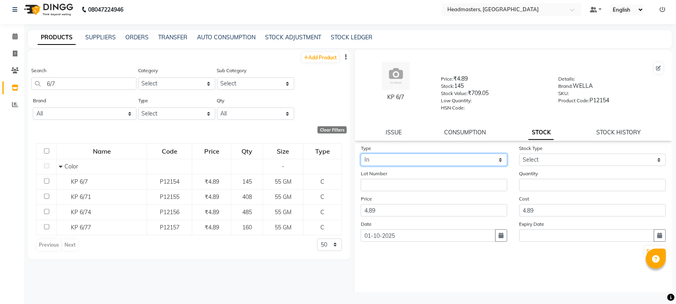
click at [361, 153] on select "Select In" at bounding box center [434, 159] width 147 height 12
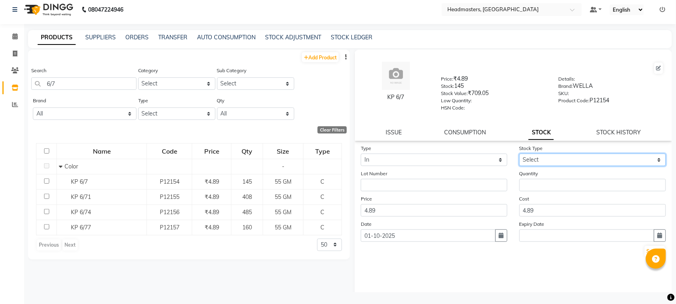
click at [534, 153] on select "Select New Stock Adjustment Return Other" at bounding box center [592, 159] width 147 height 12
click at [519, 153] on select "Select New Stock Adjustment Return Other" at bounding box center [592, 159] width 147 height 12
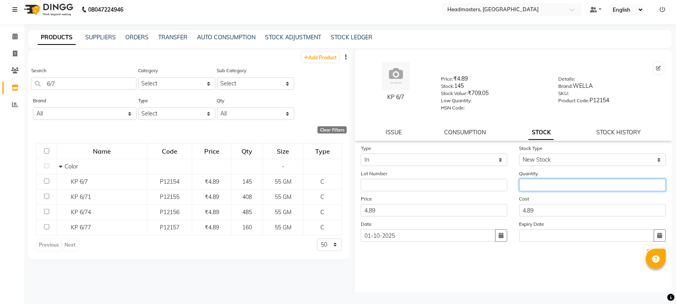
click at [537, 179] on input "number" at bounding box center [592, 185] width 147 height 12
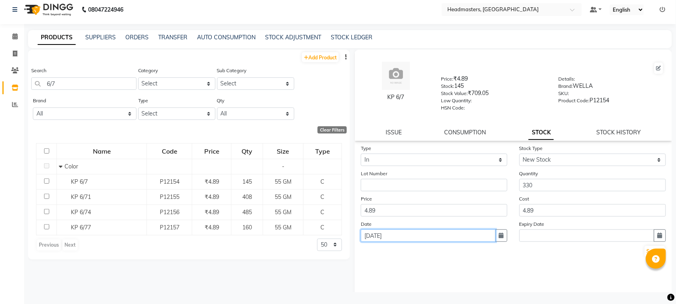
click at [645, 245] on button "Submit" at bounding box center [655, 250] width 20 height 11
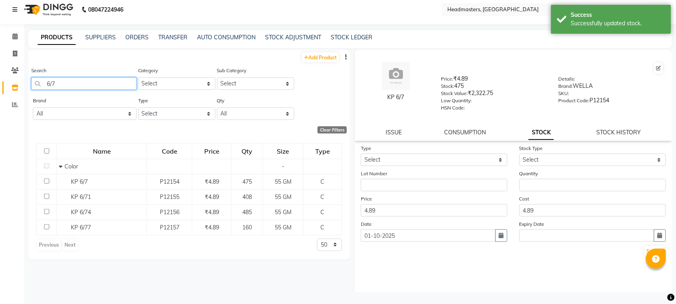
drag, startPoint x: 87, startPoint y: 82, endPoint x: 0, endPoint y: 91, distance: 87.3
click at [0, 91] on app-home "08047224946 Select Location × Headmasters, [GEOGRAPHIC_DATA] Default Panel My P…" at bounding box center [338, 149] width 676 height 309
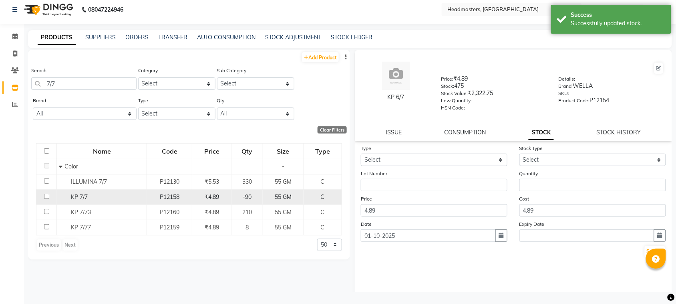
click at [97, 201] on td "KP 7/7" at bounding box center [102, 196] width 90 height 15
click at [119, 197] on div "KP 7/7" at bounding box center [102, 197] width 86 height 8
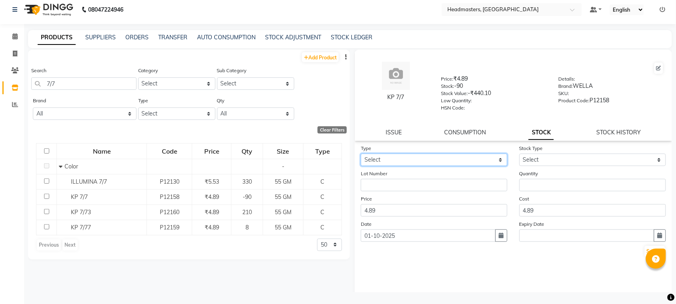
drag, startPoint x: 392, startPoint y: 157, endPoint x: 392, endPoint y: 163, distance: 5.6
click at [392, 159] on select "Select In" at bounding box center [434, 159] width 147 height 12
click at [361, 153] on select "Select In" at bounding box center [434, 159] width 147 height 12
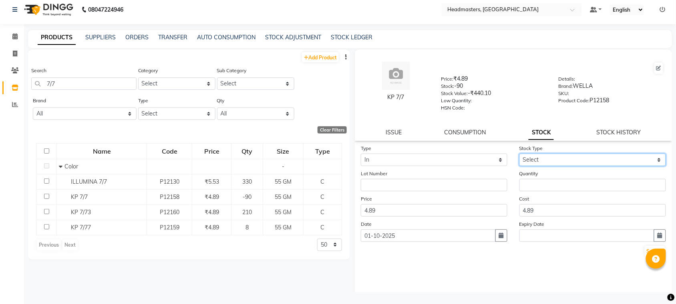
drag, startPoint x: 549, startPoint y: 157, endPoint x: 549, endPoint y: 163, distance: 6.0
click at [549, 161] on select "Select New Stock Adjustment Return Other" at bounding box center [592, 159] width 147 height 12
click at [519, 153] on select "Select New Stock Adjustment Return Other" at bounding box center [592, 159] width 147 height 12
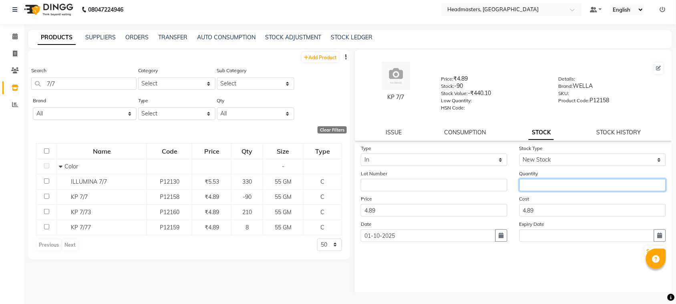
click at [530, 187] on input "number" at bounding box center [592, 185] width 147 height 12
click at [654, 229] on button "button" at bounding box center [660, 235] width 12 height 12
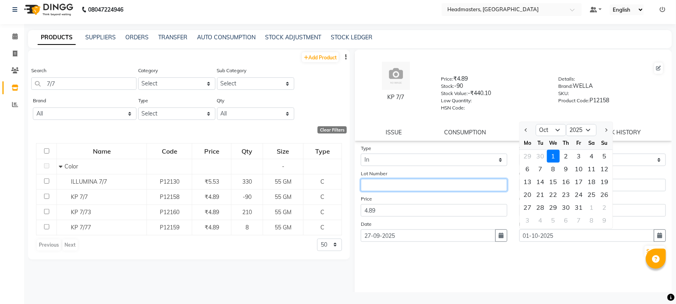
click at [441, 181] on input "text" at bounding box center [434, 185] width 147 height 12
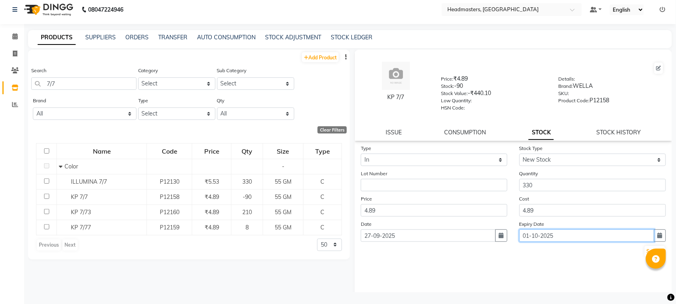
drag, startPoint x: 573, startPoint y: 227, endPoint x: 509, endPoint y: 247, distance: 68.0
click at [514, 245] on form "Type Select In Stock Type Select New Stock Adjustment Return Other Lot Number Q…" at bounding box center [513, 201] width 305 height 114
click at [645, 245] on button "Submit" at bounding box center [655, 250] width 20 height 11
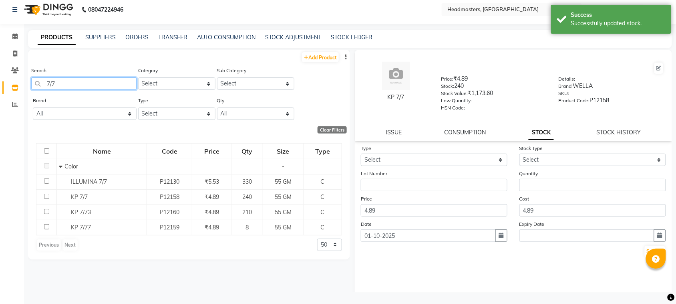
drag, startPoint x: 79, startPoint y: 80, endPoint x: 0, endPoint y: 79, distance: 78.9
click at [3, 79] on app-home "08047224946 Select Location × Headmasters, [GEOGRAPHIC_DATA] Default Panel My P…" at bounding box center [338, 149] width 676 height 309
click at [21, 30] on link "Calendar" at bounding box center [11, 36] width 19 height 13
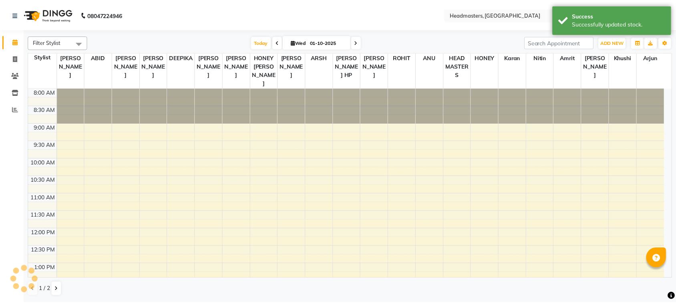
scroll to position [249, 0]
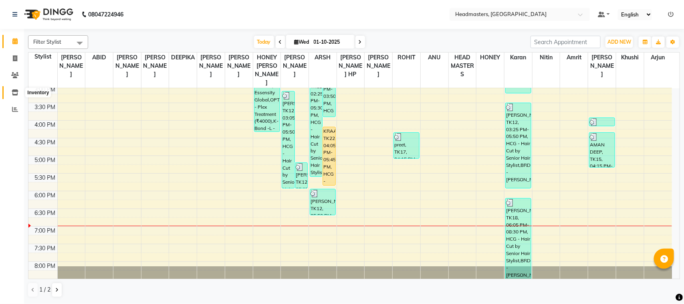
click at [16, 93] on icon at bounding box center [15, 92] width 7 height 6
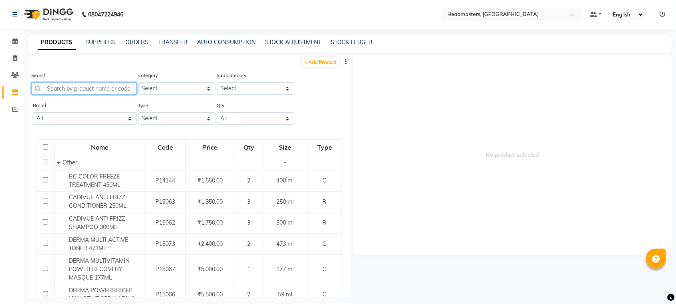
click at [84, 93] on input "text" at bounding box center [83, 88] width 105 height 12
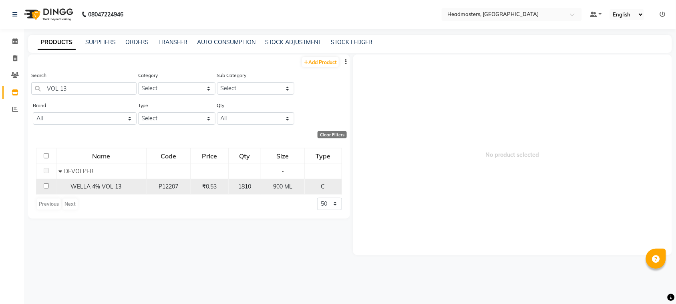
click at [155, 183] on div "P12207" at bounding box center [168, 186] width 37 height 8
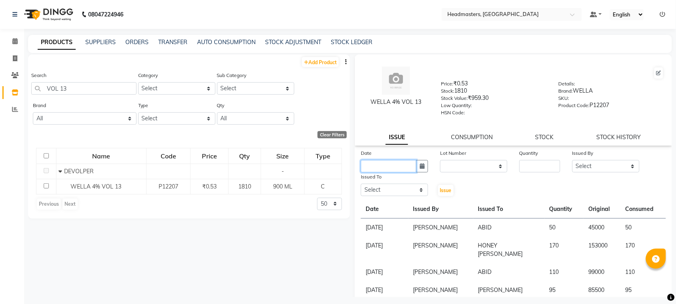
click at [392, 165] on input "text" at bounding box center [389, 166] width 56 height 12
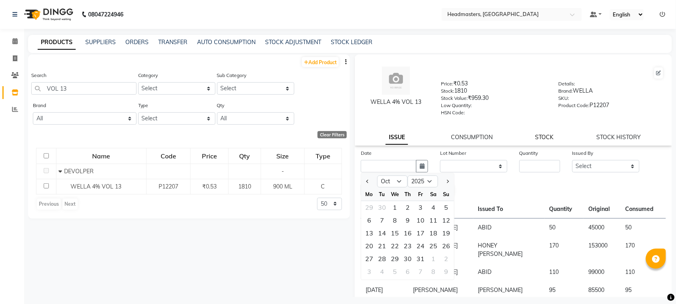
click at [542, 133] on link "STOCK" at bounding box center [544, 136] width 18 height 7
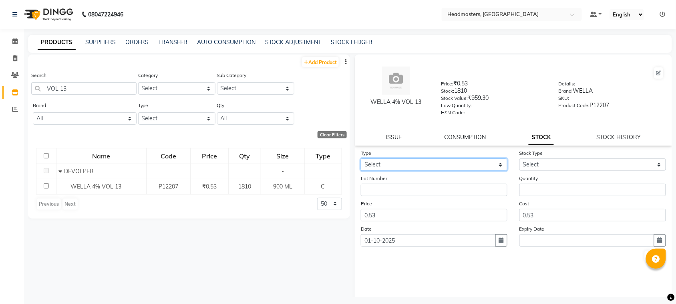
click at [452, 159] on select "Select In" at bounding box center [434, 164] width 147 height 12
click at [361, 158] on select "Select In" at bounding box center [434, 164] width 147 height 12
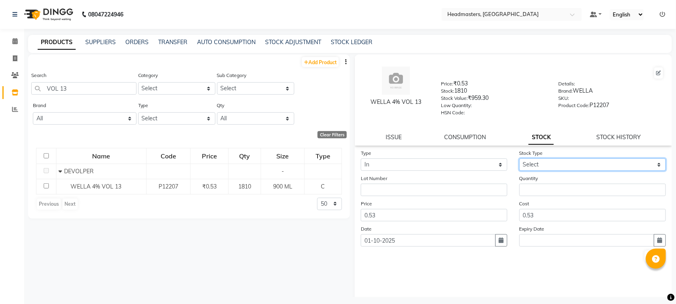
drag, startPoint x: 553, startPoint y: 160, endPoint x: 555, endPoint y: 167, distance: 7.1
click at [553, 160] on select "Select New Stock Adjustment Return Other" at bounding box center [592, 164] width 147 height 12
click at [519, 158] on select "Select New Stock Adjustment Return Other" at bounding box center [592, 164] width 147 height 12
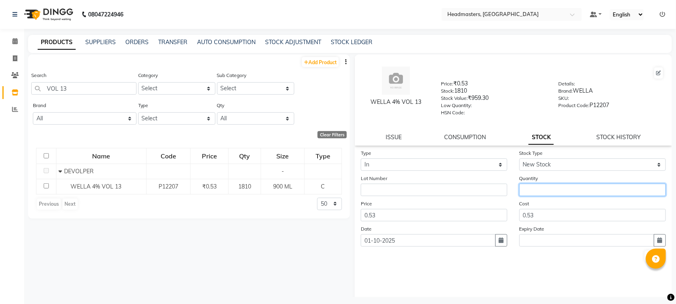
click at [555, 183] on input "number" at bounding box center [592, 189] width 147 height 12
click at [645, 250] on button "Submit" at bounding box center [655, 255] width 20 height 11
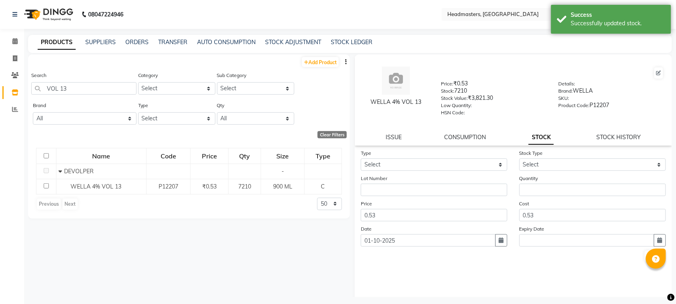
click at [74, 79] on div "Search VOL 13" at bounding box center [83, 83] width 105 height 24
click at [77, 82] on input "VOL 13" at bounding box center [83, 88] width 105 height 12
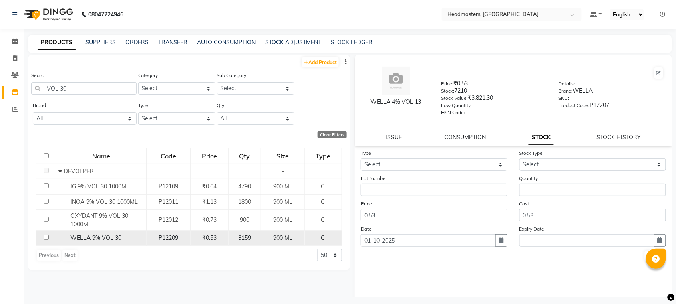
click at [115, 239] on span "WELLA 9% VOL 30" at bounding box center [95, 237] width 51 height 7
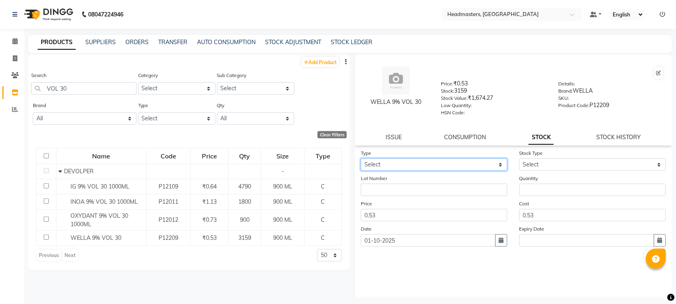
click at [414, 163] on select "Select In" at bounding box center [434, 164] width 147 height 12
click at [361, 158] on select "Select In" at bounding box center [434, 164] width 147 height 12
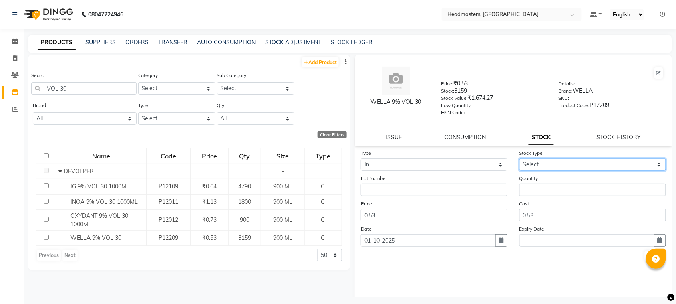
click at [535, 166] on select "Select New Stock Adjustment Return Other" at bounding box center [592, 164] width 147 height 12
click at [519, 158] on select "Select New Stock Adjustment Return Other" at bounding box center [592, 164] width 147 height 12
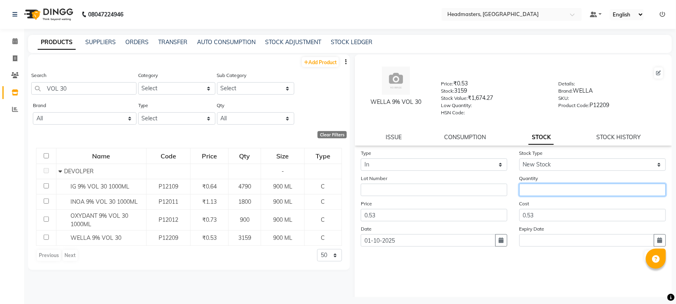
click at [535, 190] on input "number" at bounding box center [592, 189] width 147 height 12
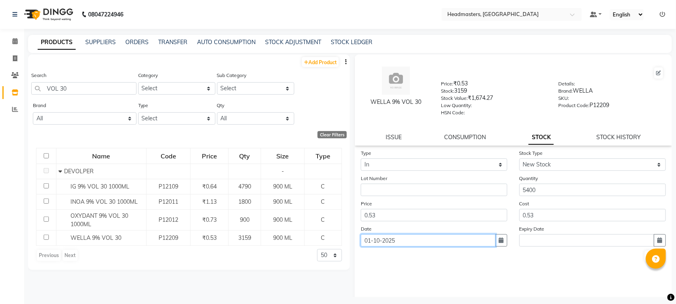
drag, startPoint x: 453, startPoint y: 241, endPoint x: 382, endPoint y: 257, distance: 72.7
click at [382, 257] on form "Type Select In Stock Type Select New Stock Adjustment Return Other Lot Number Q…" at bounding box center [513, 206] width 305 height 114
click at [645, 250] on button "Submit" at bounding box center [655, 255] width 20 height 11
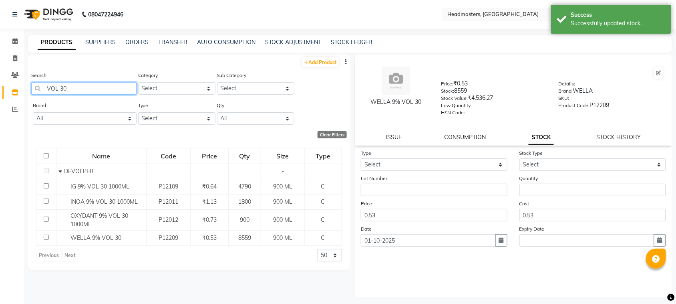
click at [97, 86] on input "VOL 30" at bounding box center [83, 88] width 105 height 12
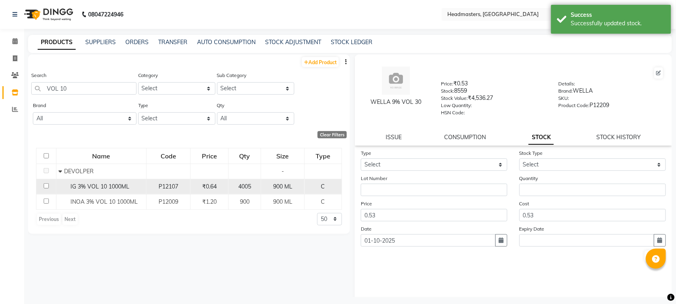
click at [69, 189] on div "IG 3% VOL 10 1000ML" at bounding box center [101, 186] width 86 height 8
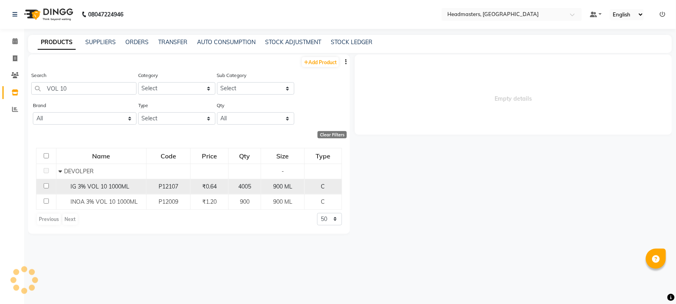
click at [130, 186] on div "IG 3% VOL 10 1000ML" at bounding box center [101, 186] width 86 height 8
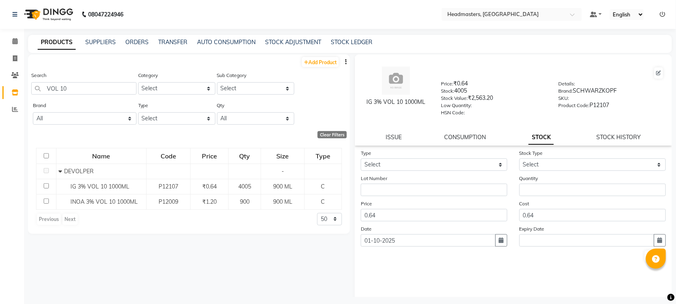
click at [429, 153] on div "Type Select In" at bounding box center [434, 160] width 159 height 22
click at [416, 158] on select "Select In" at bounding box center [434, 164] width 147 height 12
click at [361, 158] on select "Select In" at bounding box center [434, 164] width 147 height 12
click at [534, 158] on select "Select New Stock Adjustment Return Other" at bounding box center [592, 164] width 147 height 12
click at [519, 158] on select "Select New Stock Adjustment Return Other" at bounding box center [592, 164] width 147 height 12
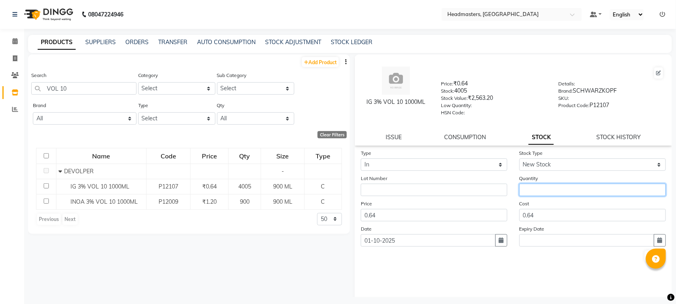
click at [534, 187] on input "number" at bounding box center [592, 189] width 147 height 12
click at [645, 250] on button "Submit" at bounding box center [655, 255] width 20 height 11
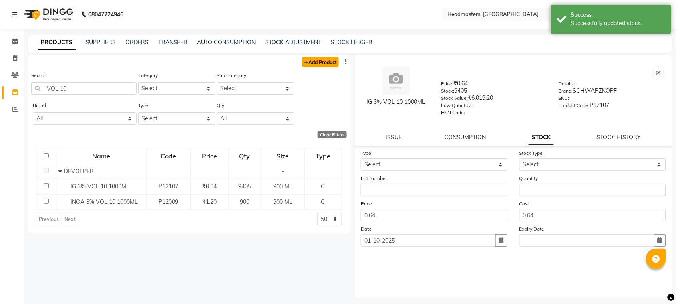
click at [330, 64] on link "Add Product" at bounding box center [320, 62] width 37 height 10
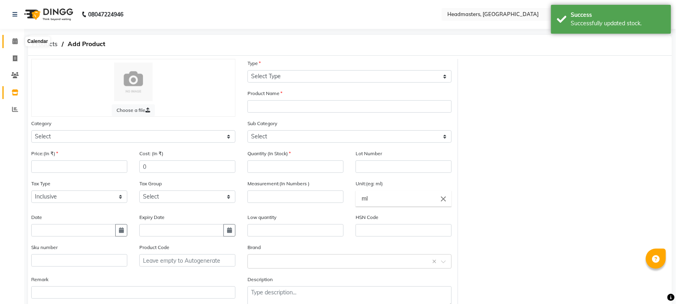
click at [13, 39] on icon at bounding box center [14, 41] width 5 height 6
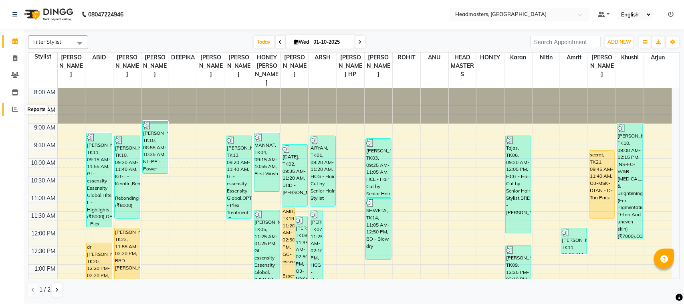
click at [15, 109] on icon at bounding box center [15, 109] width 6 height 6
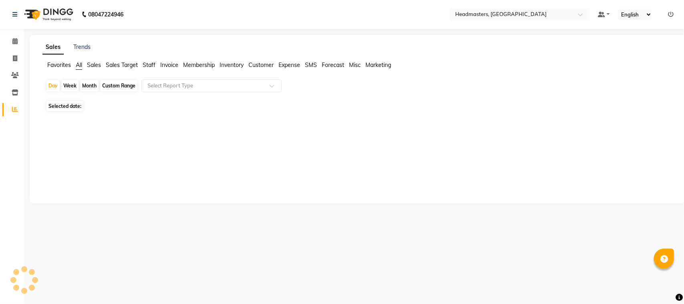
click at [57, 105] on span "Selected date:" at bounding box center [64, 106] width 37 height 10
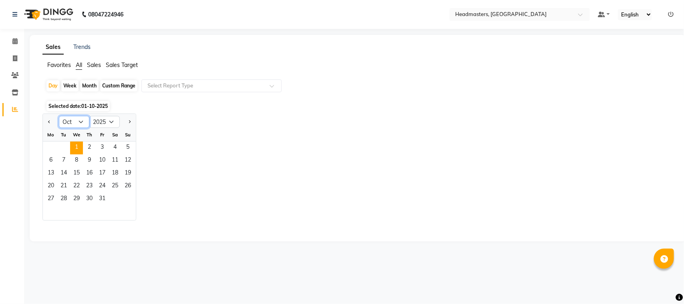
drag, startPoint x: 77, startPoint y: 121, endPoint x: 81, endPoint y: 127, distance: 7.8
click at [77, 121] on select "Jan Feb Mar Apr May Jun [DATE] Aug Sep Oct Nov Dec" at bounding box center [74, 122] width 30 height 12
click at [59, 116] on select "Jan Feb Mar Apr May Jun [DATE] Aug Sep Oct Nov Dec" at bounding box center [74, 122] width 30 height 12
click at [124, 187] on span "28" at bounding box center [127, 186] width 13 height 13
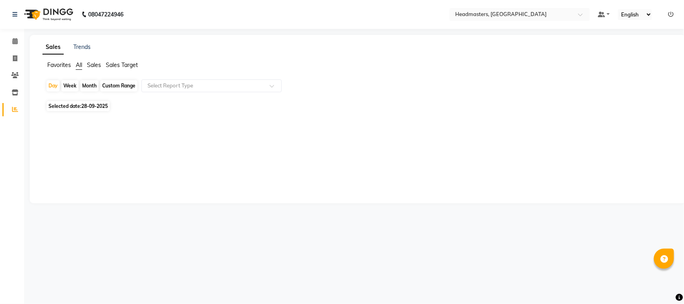
click at [97, 107] on span "28-09-2025" at bounding box center [94, 106] width 26 height 6
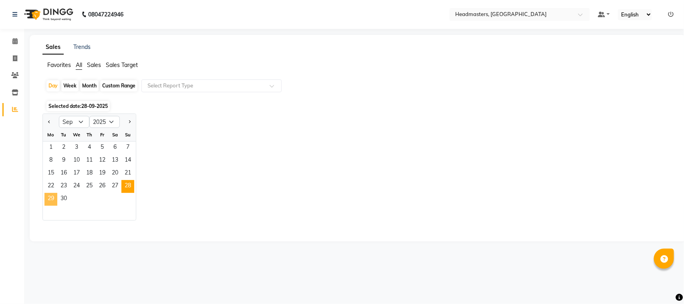
click at [45, 201] on span "29" at bounding box center [50, 199] width 13 height 13
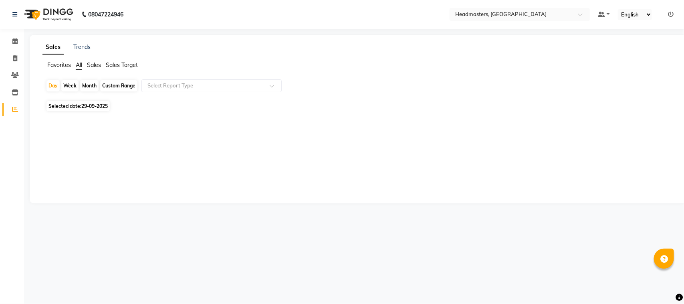
click at [79, 105] on span "Selected date: [DATE]" at bounding box center [77, 106] width 63 height 10
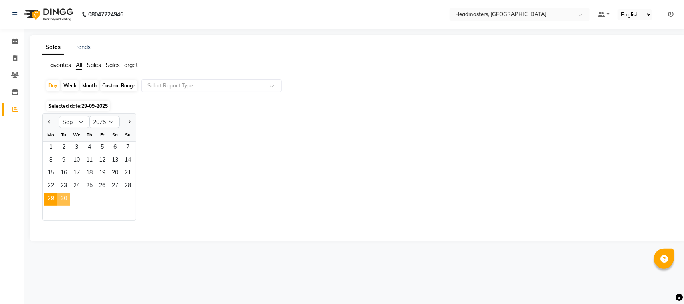
click at [63, 193] on span "30" at bounding box center [63, 199] width 13 height 13
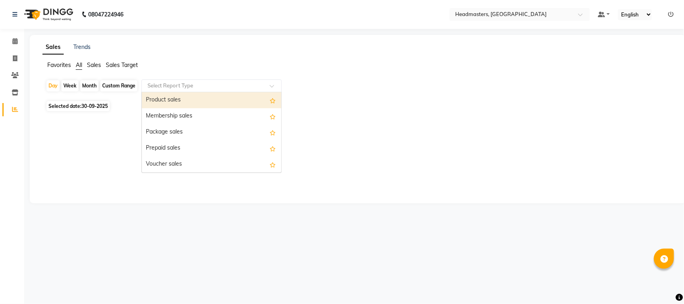
click at [186, 87] on input "text" at bounding box center [203, 86] width 115 height 8
click at [181, 103] on div "Product sales" at bounding box center [211, 100] width 139 height 16
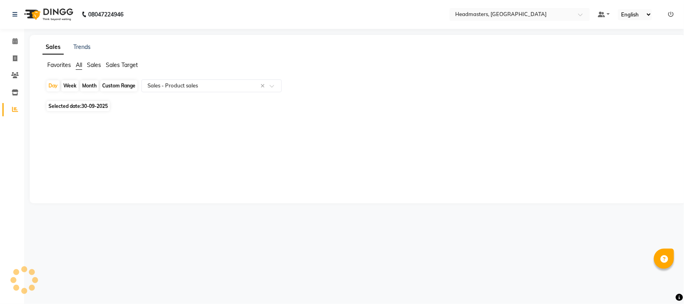
click at [90, 105] on span "30-09-2025" at bounding box center [94, 106] width 26 height 6
click at [105, 105] on span "30-09-2025" at bounding box center [94, 106] width 26 height 6
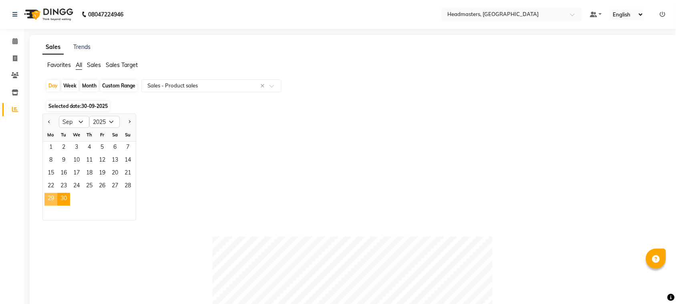
click at [47, 195] on span "29" at bounding box center [50, 199] width 13 height 13
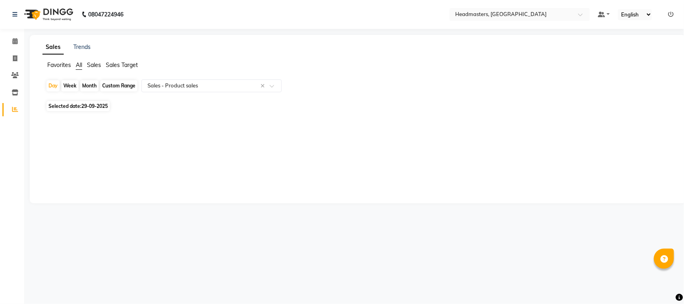
click at [95, 107] on span "29-09-2025" at bounding box center [94, 106] width 26 height 6
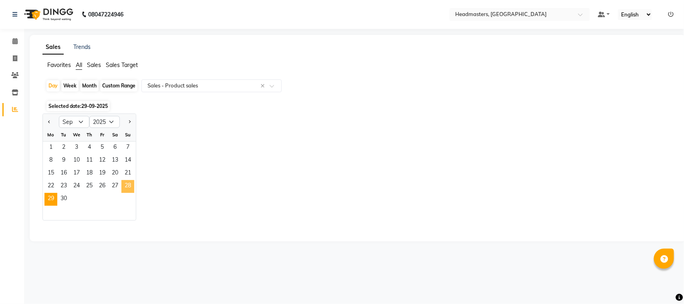
click at [125, 182] on span "28" at bounding box center [127, 186] width 13 height 13
click at [106, 183] on span "26" at bounding box center [102, 186] width 13 height 13
click at [135, 183] on div "22 23 24 25 26 27 28" at bounding box center [89, 186] width 93 height 13
click at [131, 185] on span "28" at bounding box center [127, 186] width 13 height 13
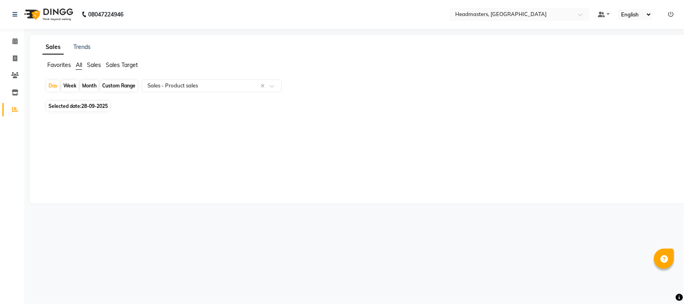
click at [94, 109] on span "Selected date: [DATE]" at bounding box center [77, 106] width 63 height 10
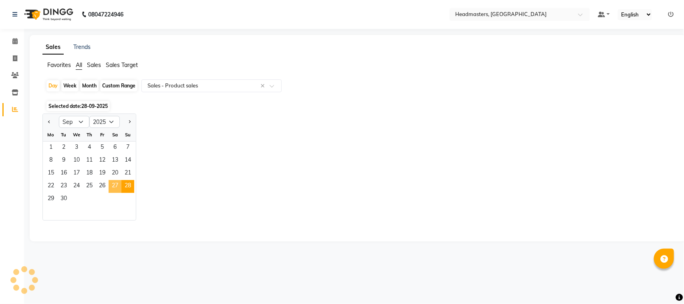
click at [114, 189] on span "27" at bounding box center [115, 186] width 13 height 13
click at [127, 191] on span "28" at bounding box center [127, 186] width 13 height 13
click at [118, 187] on span "27" at bounding box center [115, 186] width 13 height 13
